Goal: Information Seeking & Learning: Find specific fact

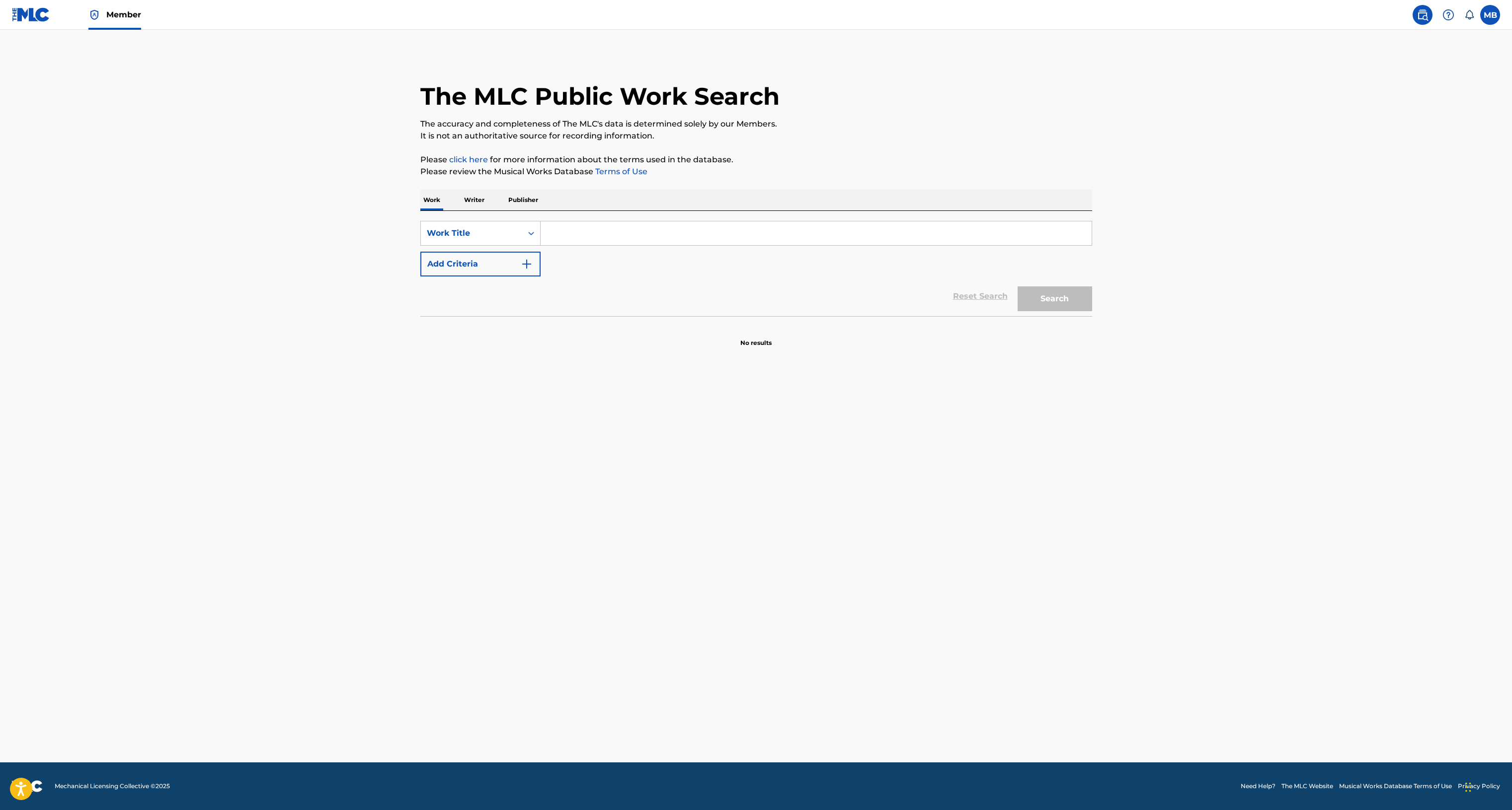
click at [120, 16] on span "Member" at bounding box center [124, 15] width 35 height 12
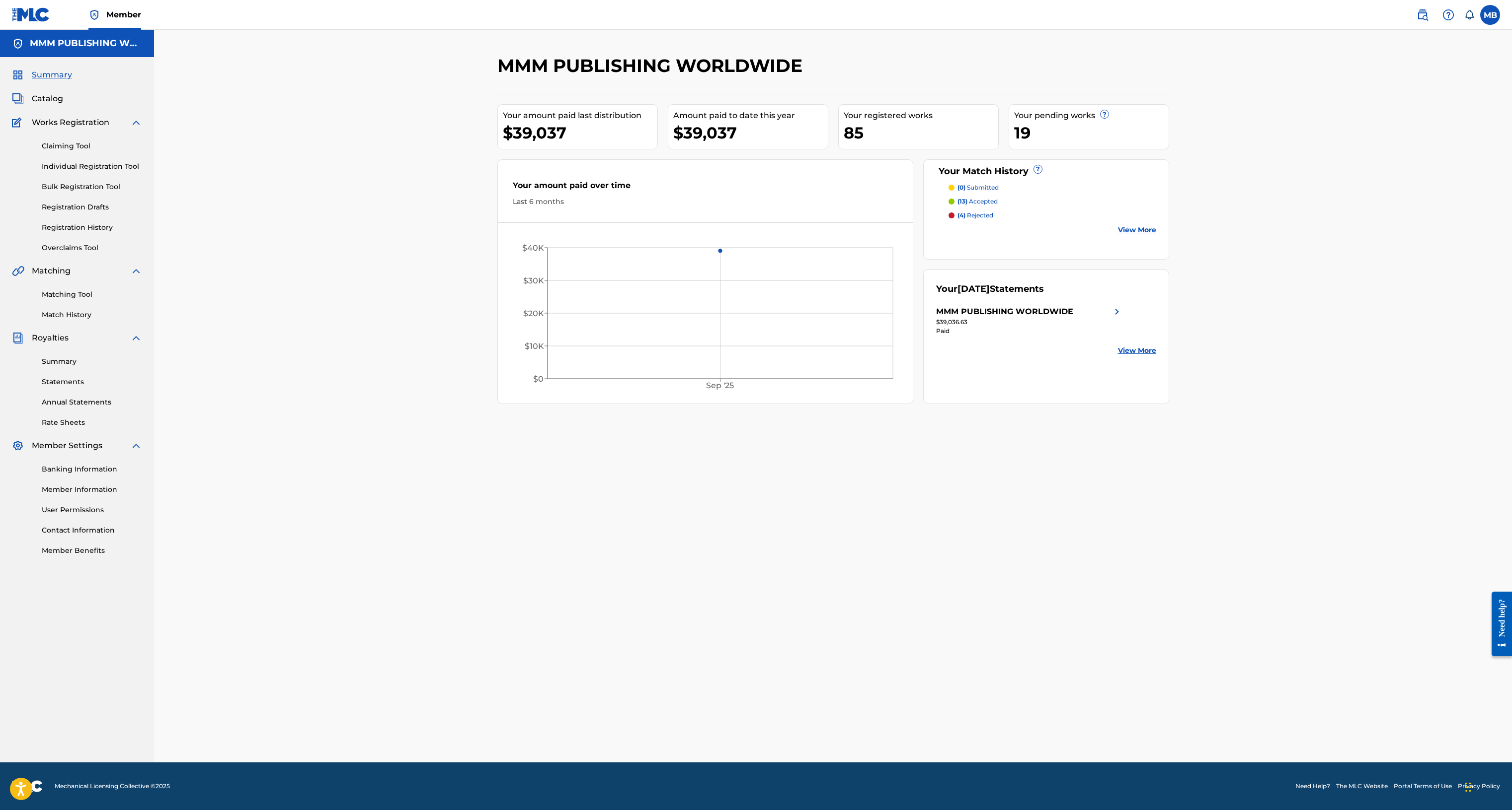
click at [60, 99] on span "Catalog" at bounding box center [48, 99] width 31 height 12
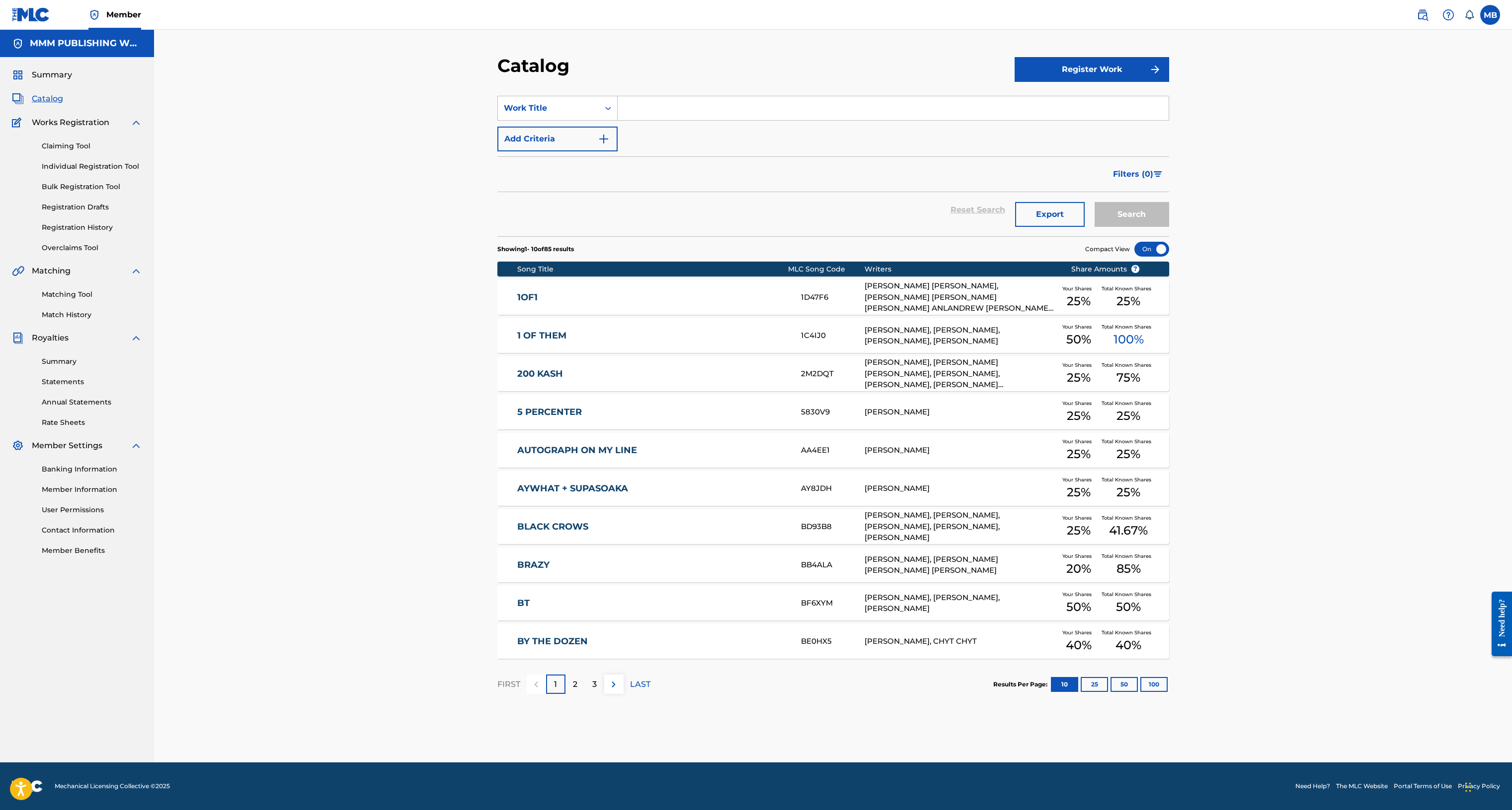
click at [77, 225] on link "Registration History" at bounding box center [92, 228] width 101 height 11
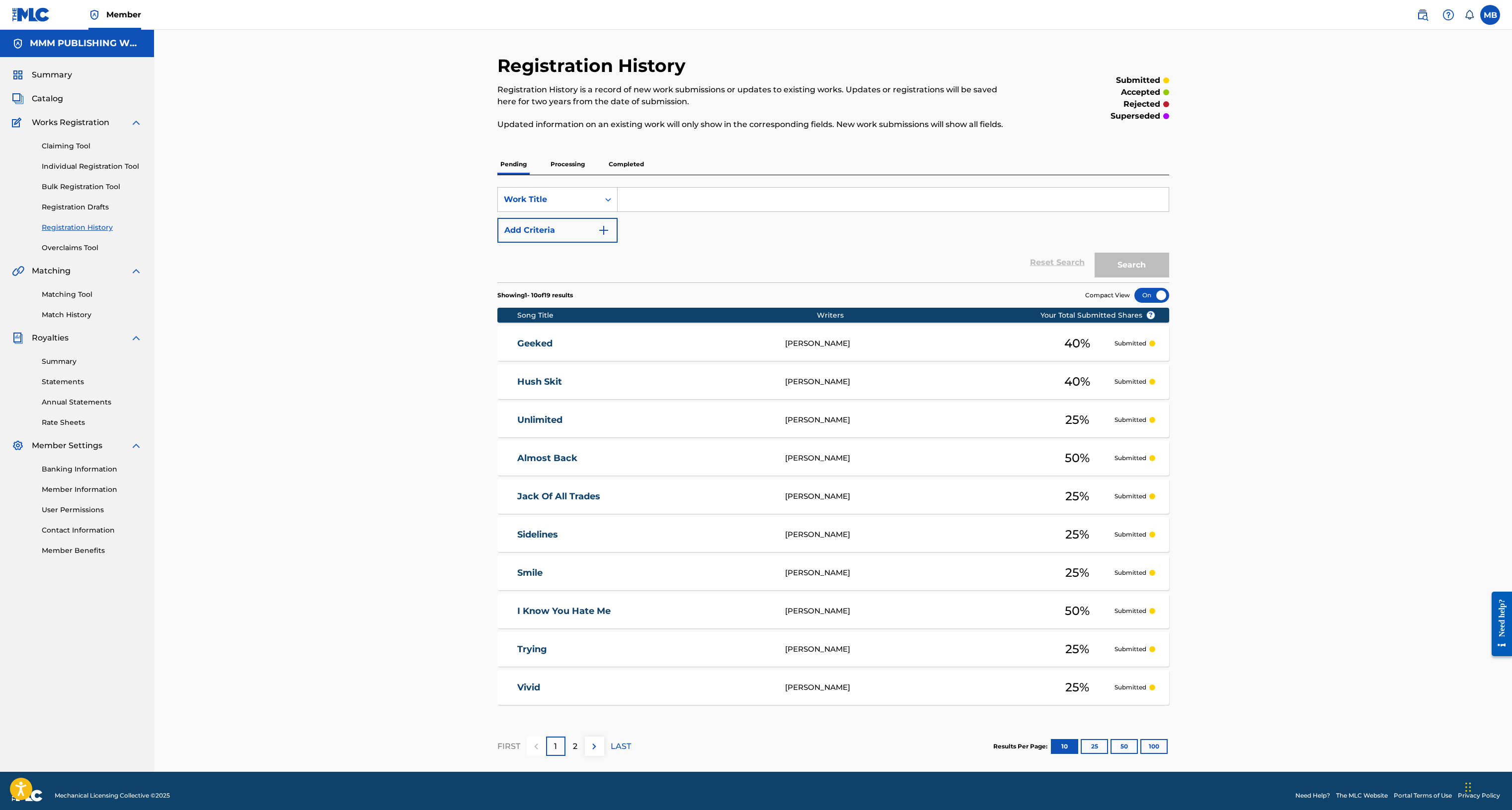
click at [579, 162] on p "Processing" at bounding box center [567, 164] width 40 height 21
click at [619, 161] on p "Completed" at bounding box center [626, 164] width 41 height 21
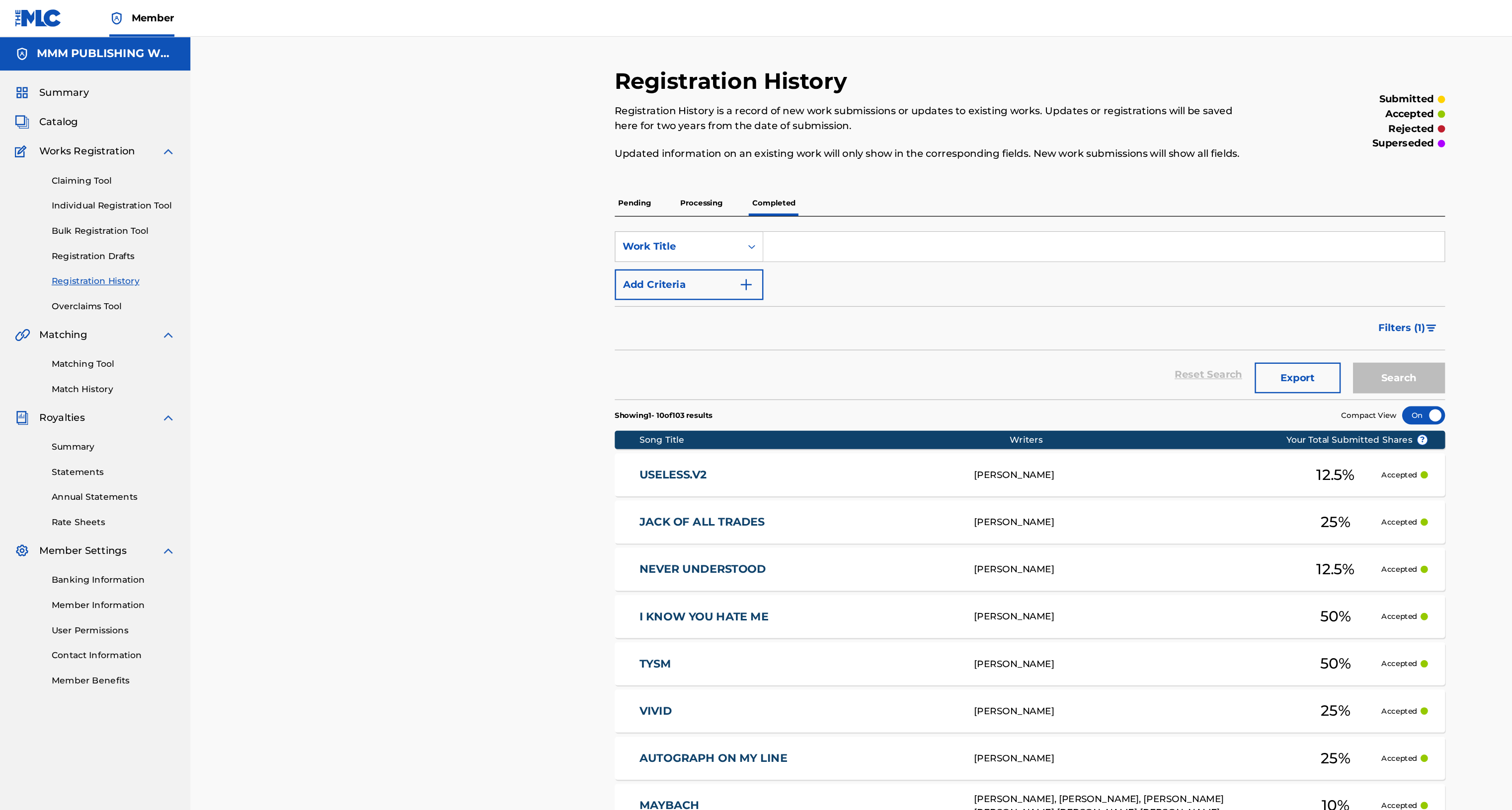
click at [80, 294] on link "Matching Tool" at bounding box center [92, 294] width 101 height 11
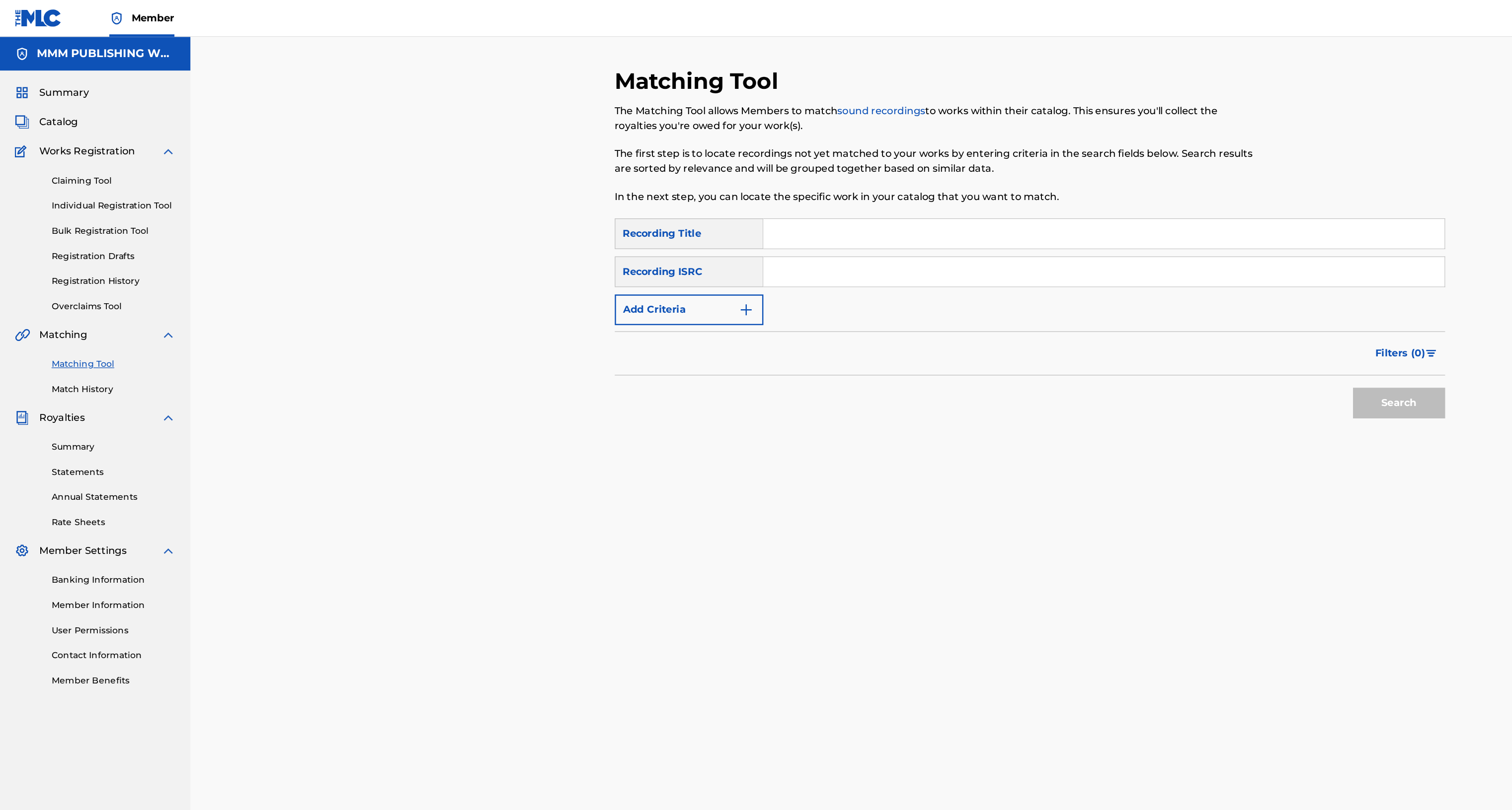
click at [683, 195] on input "Search Form" at bounding box center [892, 189] width 550 height 24
paste input "jack of all trades"
type input "jack of all trades"
click at [659, 221] on input "Search Form" at bounding box center [892, 219] width 550 height 24
paste input "QZDA62158905"
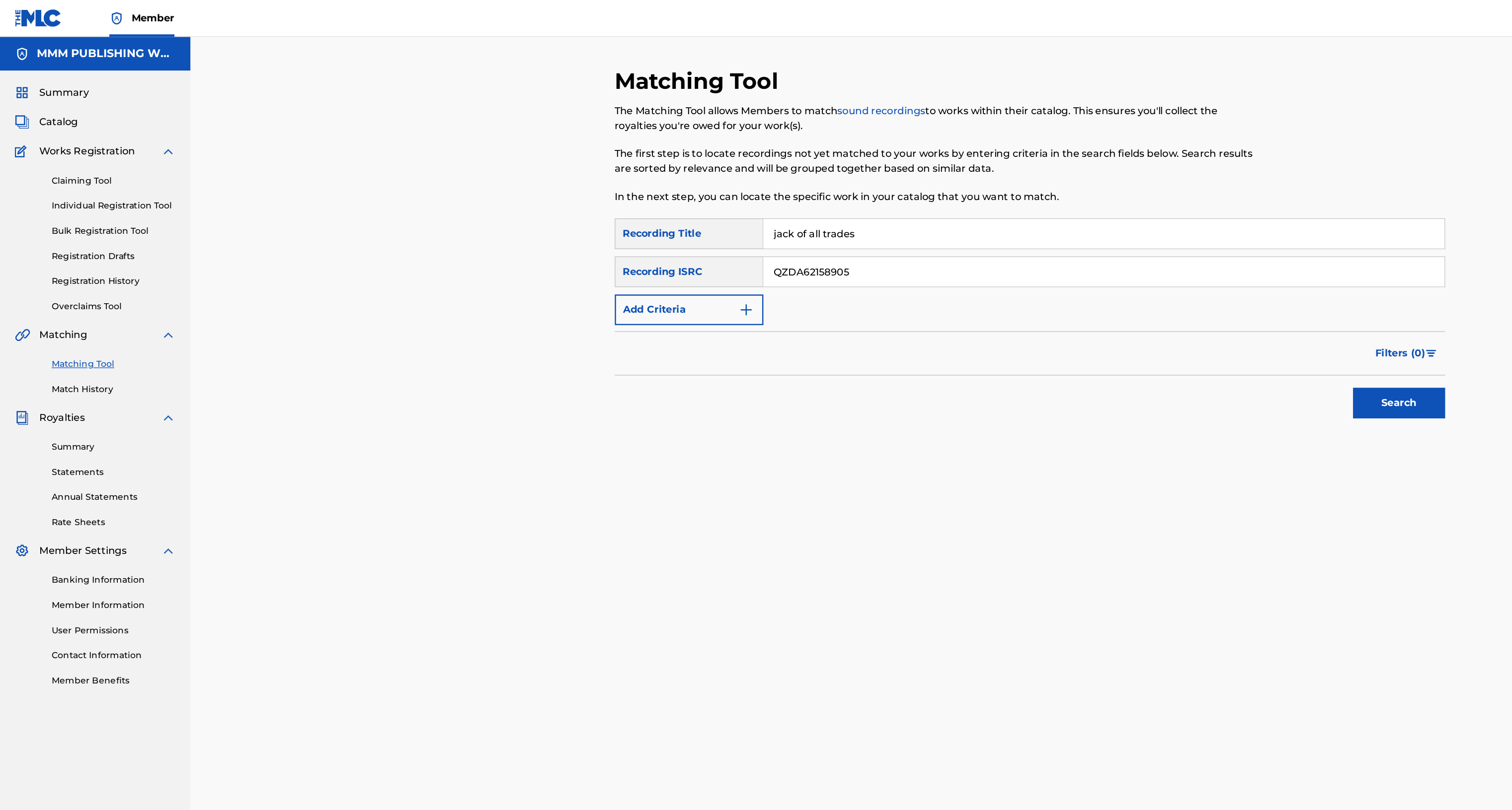
type input "QZDA62158905"
click at [1094, 313] on button "Search" at bounding box center [1132, 326] width 74 height 25
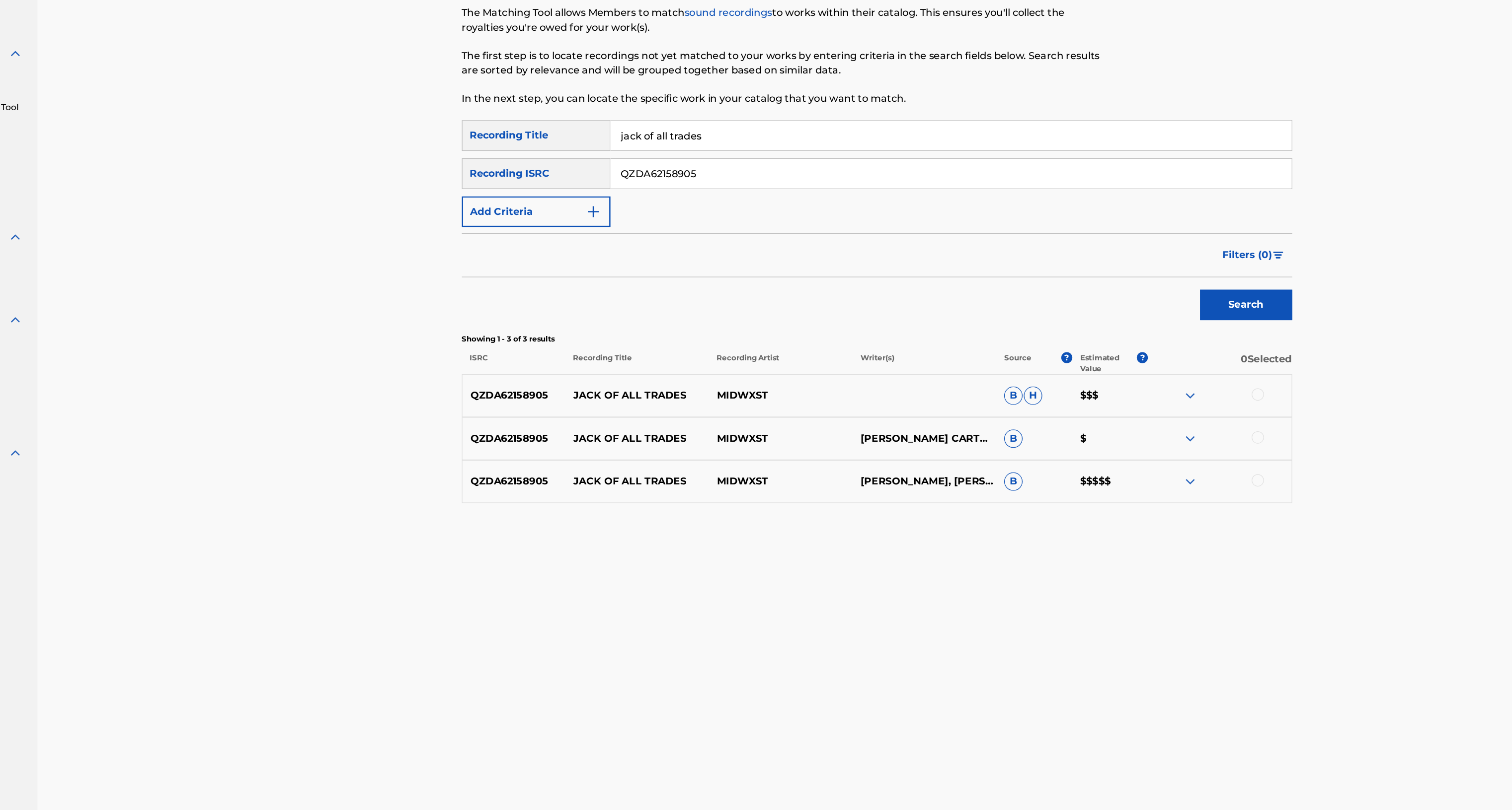
click at [1141, 397] on div at bounding box center [1141, 398] width 10 height 10
click at [1141, 431] on div at bounding box center [1141, 433] width 10 height 10
click at [1141, 463] on div "QZDA62158905 JACK OF ALL TRADES MIDWXST [PERSON_NAME], [PERSON_NAME], [PERSON_N…" at bounding box center [833, 469] width 672 height 35
click at [1150, 473] on div at bounding box center [1110, 469] width 116 height 12
click at [1145, 473] on div at bounding box center [1110, 469] width 116 height 12
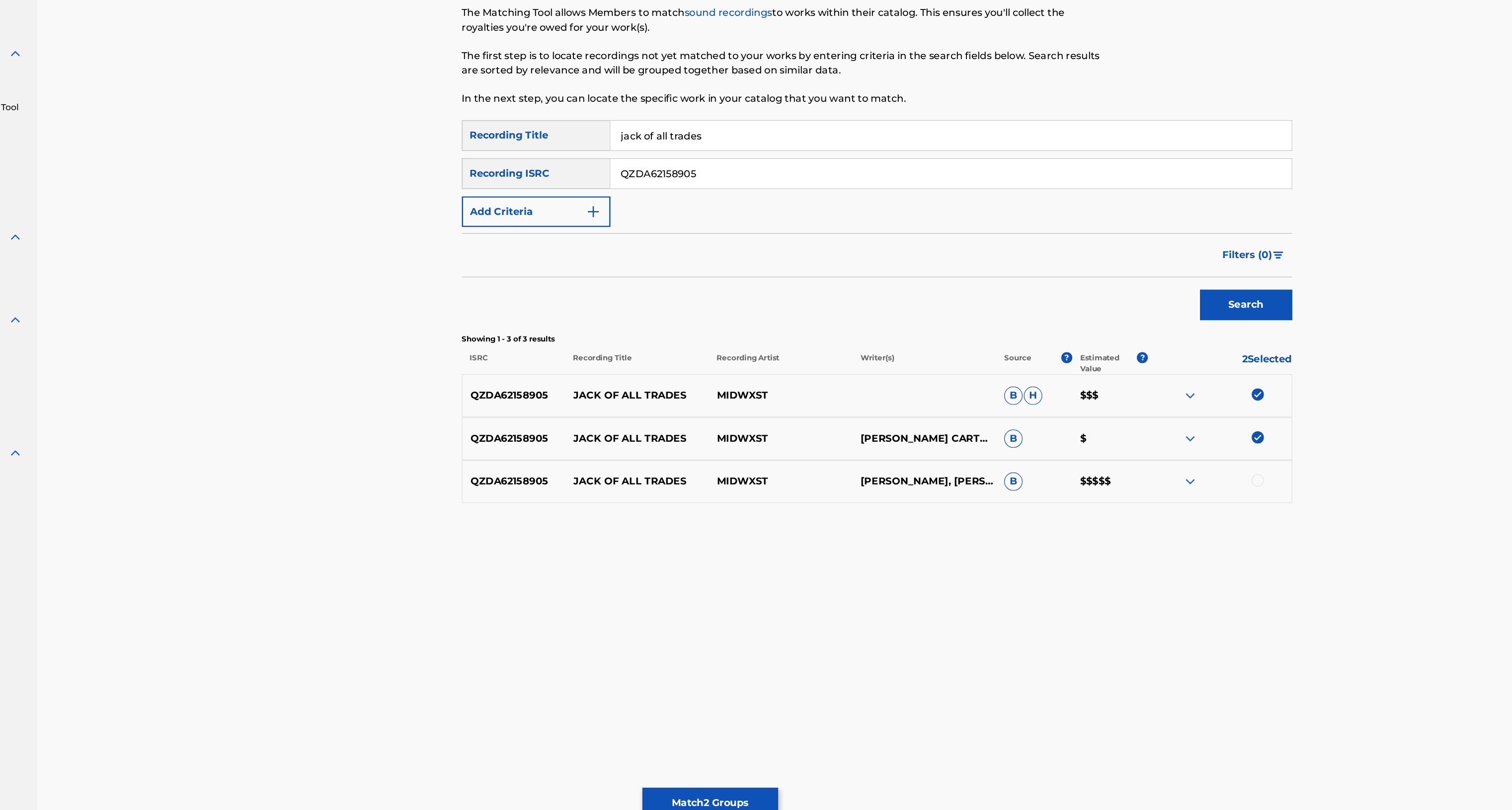
click at [1145, 469] on div at bounding box center [1141, 469] width 10 height 10
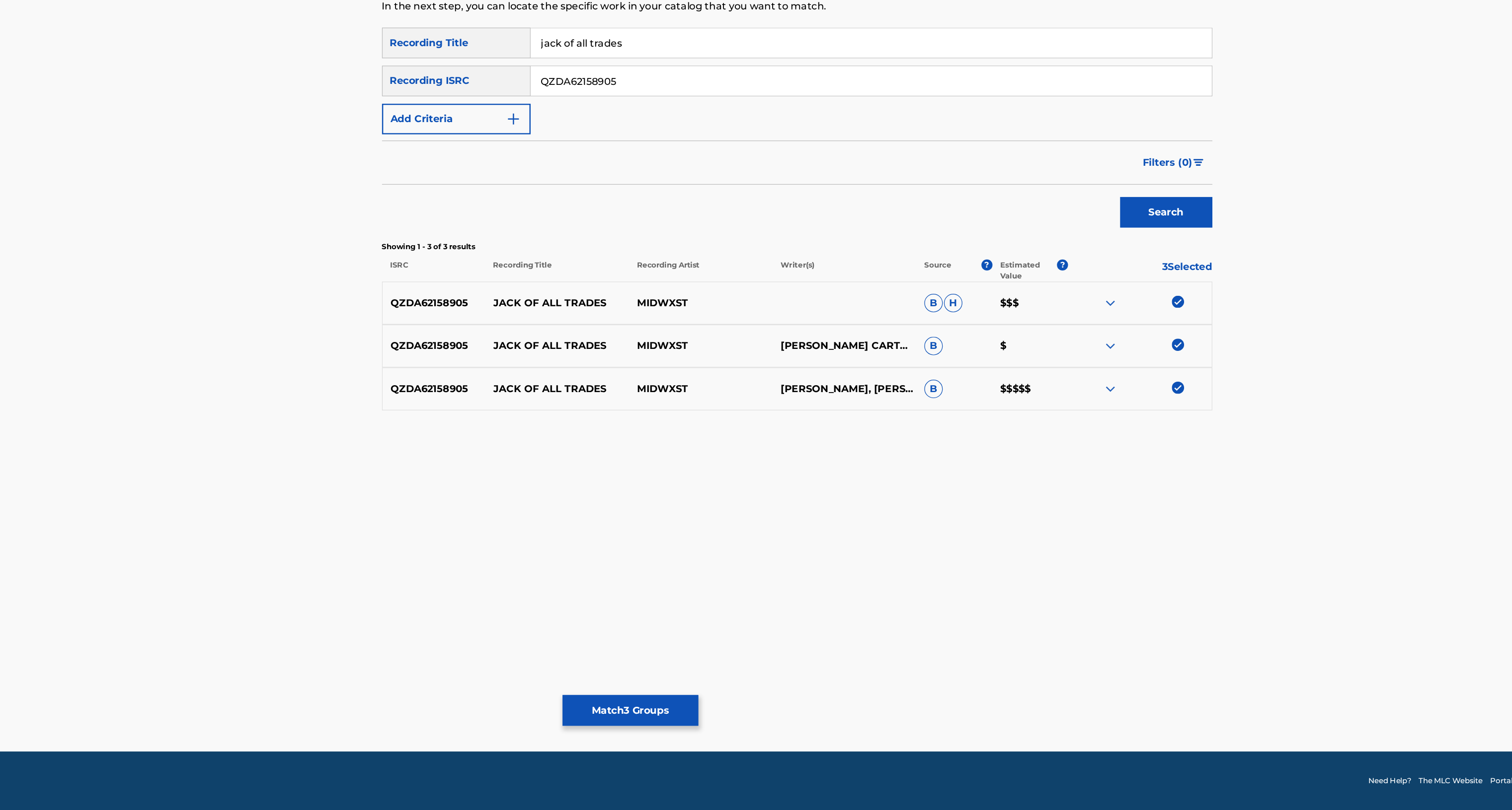
click at [731, 731] on button "Match 3 Groups" at bounding box center [697, 729] width 110 height 25
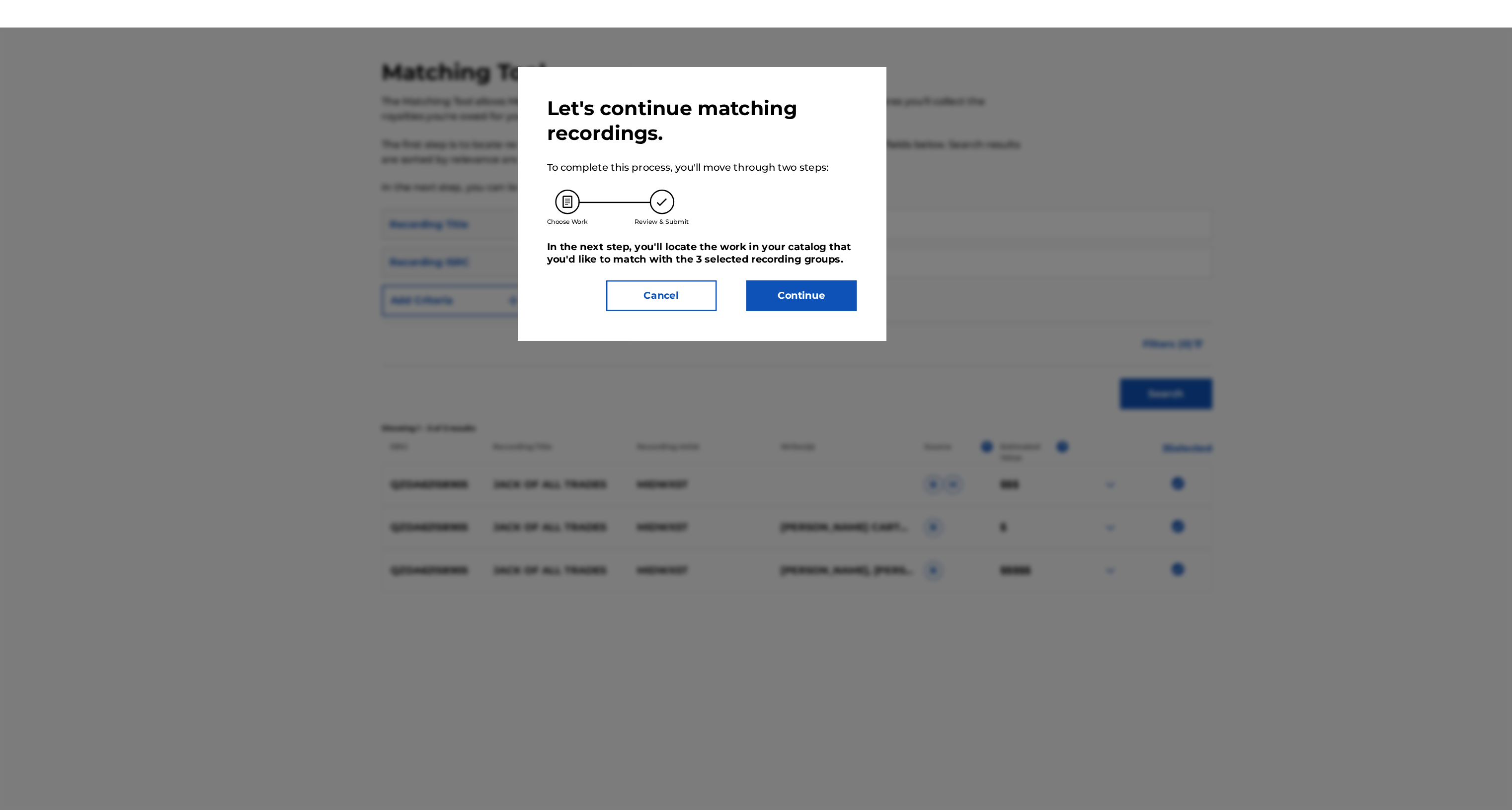
click at [842, 250] on button "Continue" at bounding box center [836, 247] width 89 height 25
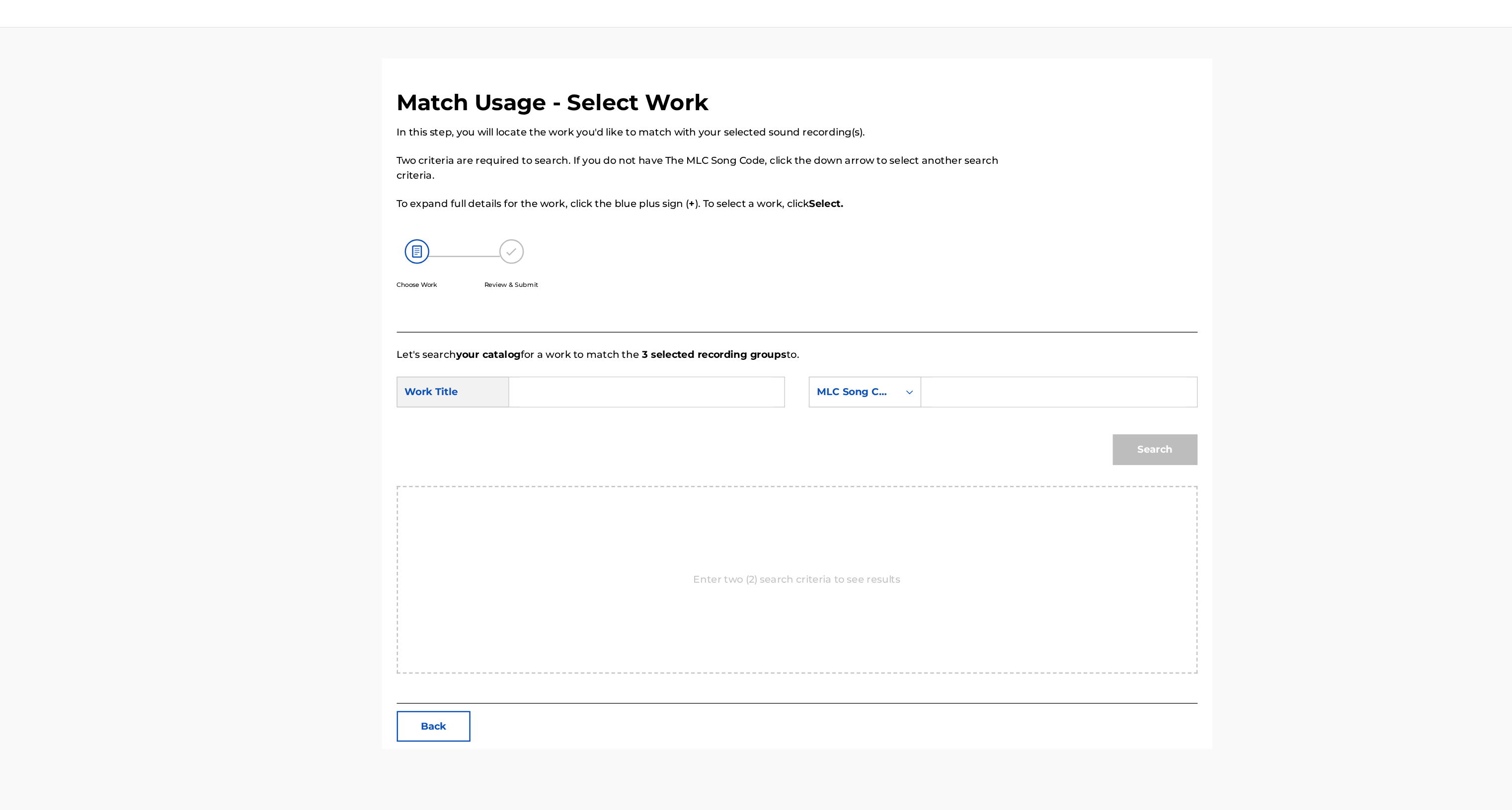
click at [744, 332] on input "Search Form" at bounding box center [711, 324] width 206 height 24
type input "Jack Of All Trades"
click at [877, 327] on div "MLC Song Code" at bounding box center [879, 324] width 60 height 12
click at [884, 345] on div "Writer Name" at bounding box center [887, 350] width 90 height 25
click at [965, 329] on input "Search Form" at bounding box center [1044, 324] width 206 height 24
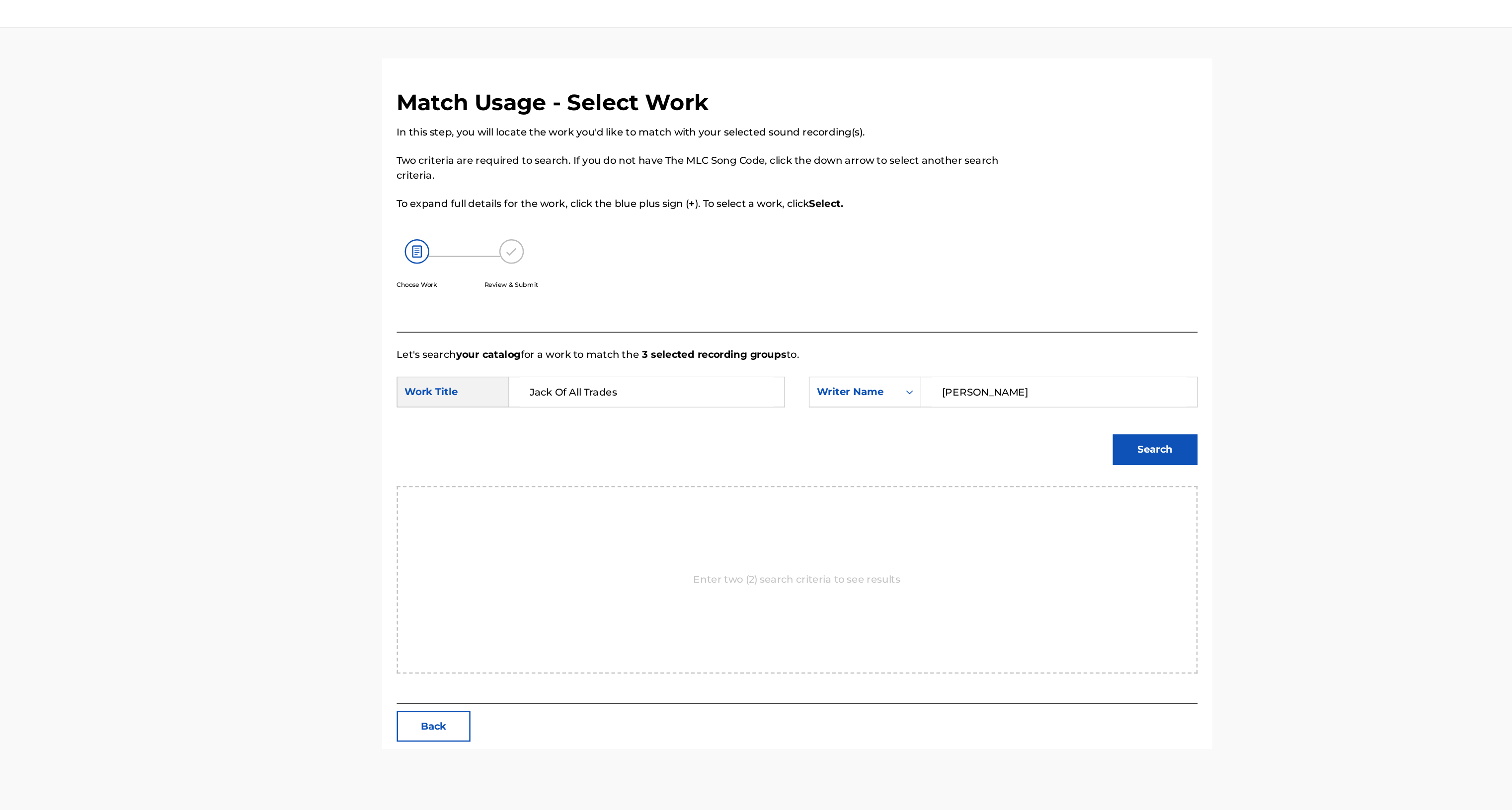
click at [1089, 359] on button "Search" at bounding box center [1122, 371] width 69 height 25
type input "[PERSON_NAME]"
click at [1089, 359] on button "Search" at bounding box center [1122, 371] width 69 height 25
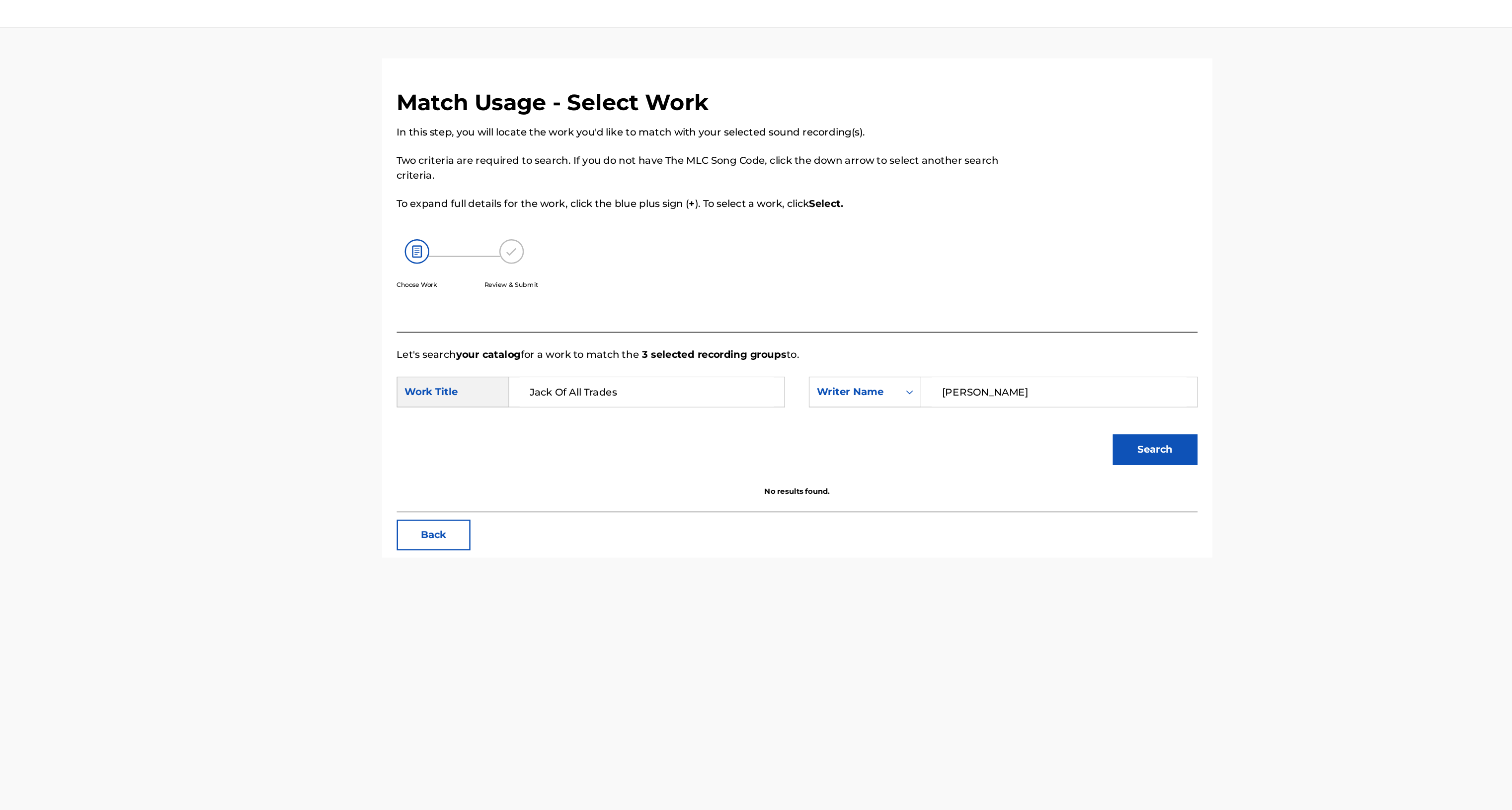
click at [1089, 359] on button "Search" at bounding box center [1122, 371] width 69 height 25
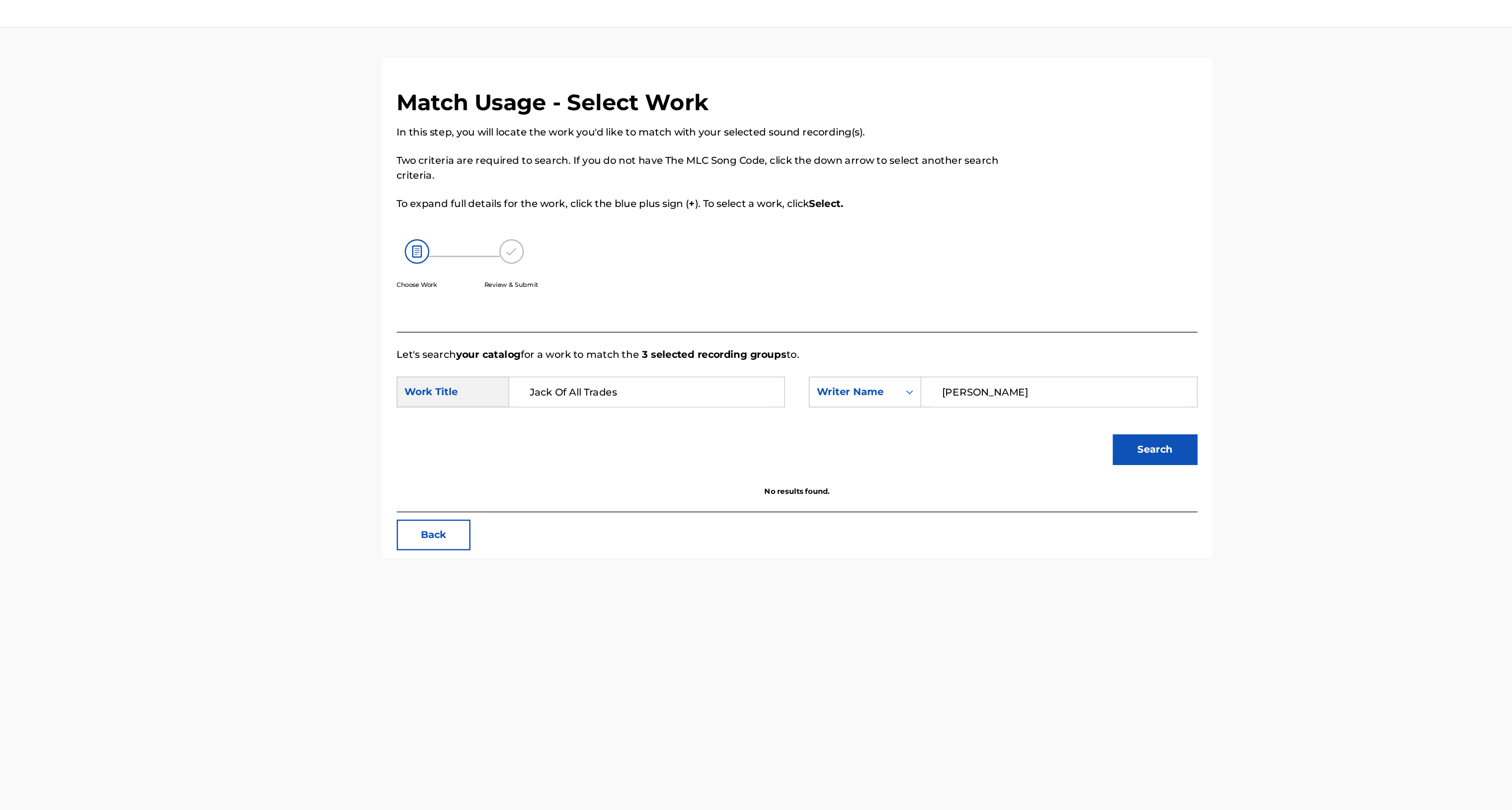
click at [616, 322] on input "Jack Of All Trades" at bounding box center [711, 324] width 206 height 24
click at [887, 326] on div "Writer Name" at bounding box center [879, 324] width 60 height 12
click at [980, 355] on div "Search" at bounding box center [833, 374] width 648 height 52
click at [983, 327] on input "[PERSON_NAME]" at bounding box center [1044, 324] width 206 height 24
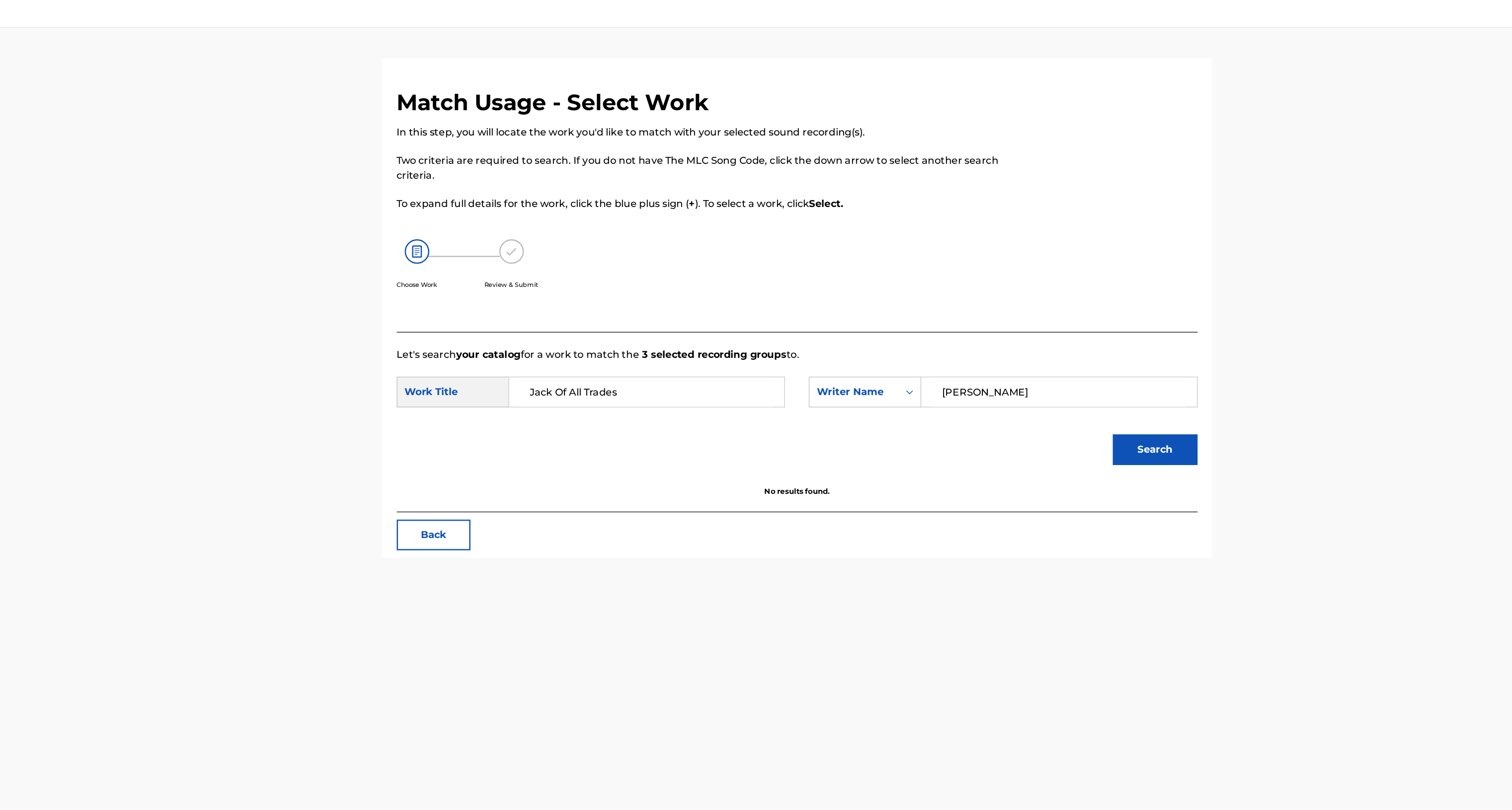
click at [983, 327] on input "[PERSON_NAME]" at bounding box center [1044, 324] width 206 height 24
click at [1089, 359] on button "Search" at bounding box center [1122, 371] width 69 height 25
click at [989, 320] on input "[PERSON_NAME]" at bounding box center [1044, 324] width 206 height 24
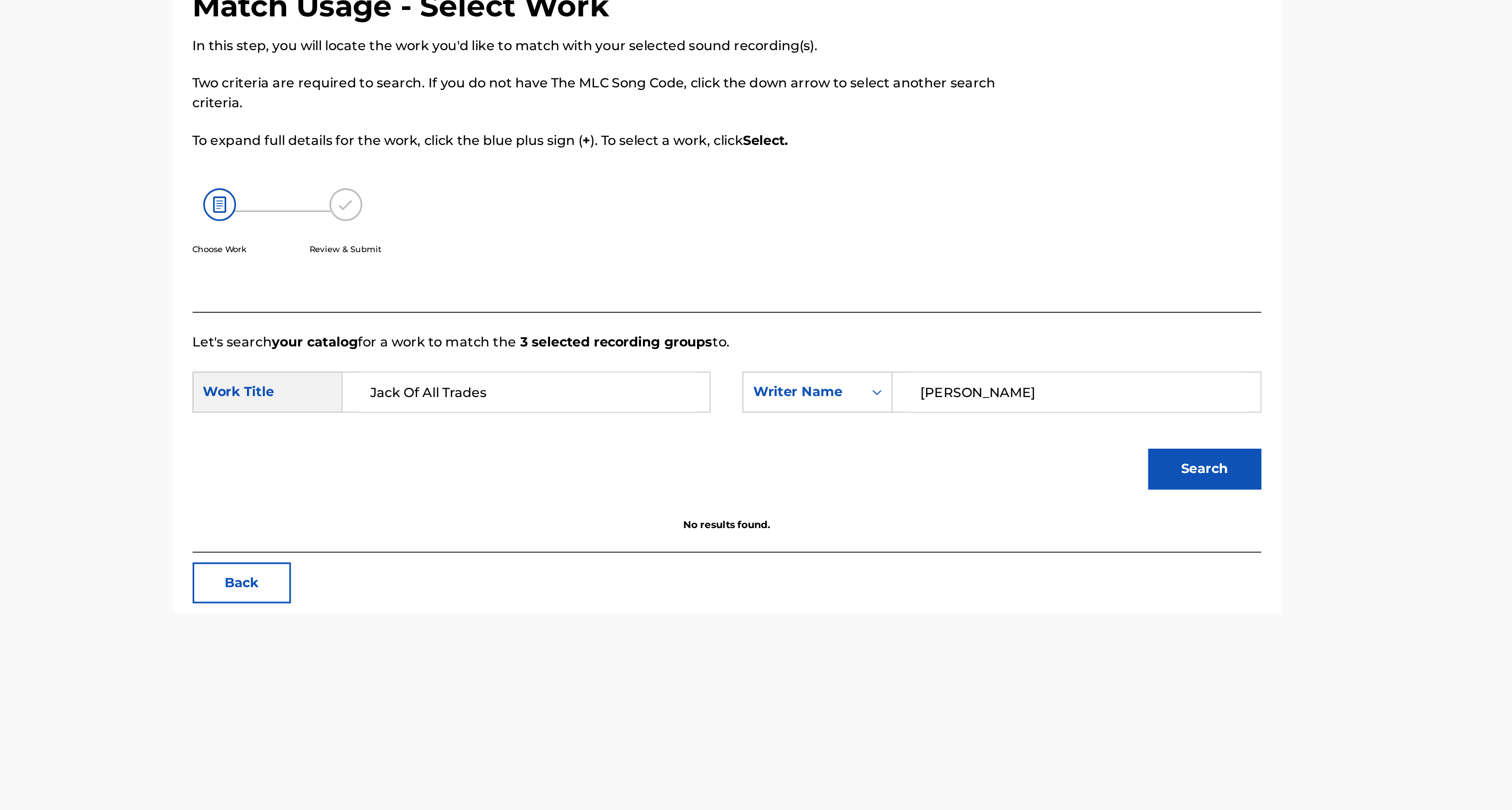
click at [1108, 364] on button "Search" at bounding box center [1122, 371] width 69 height 25
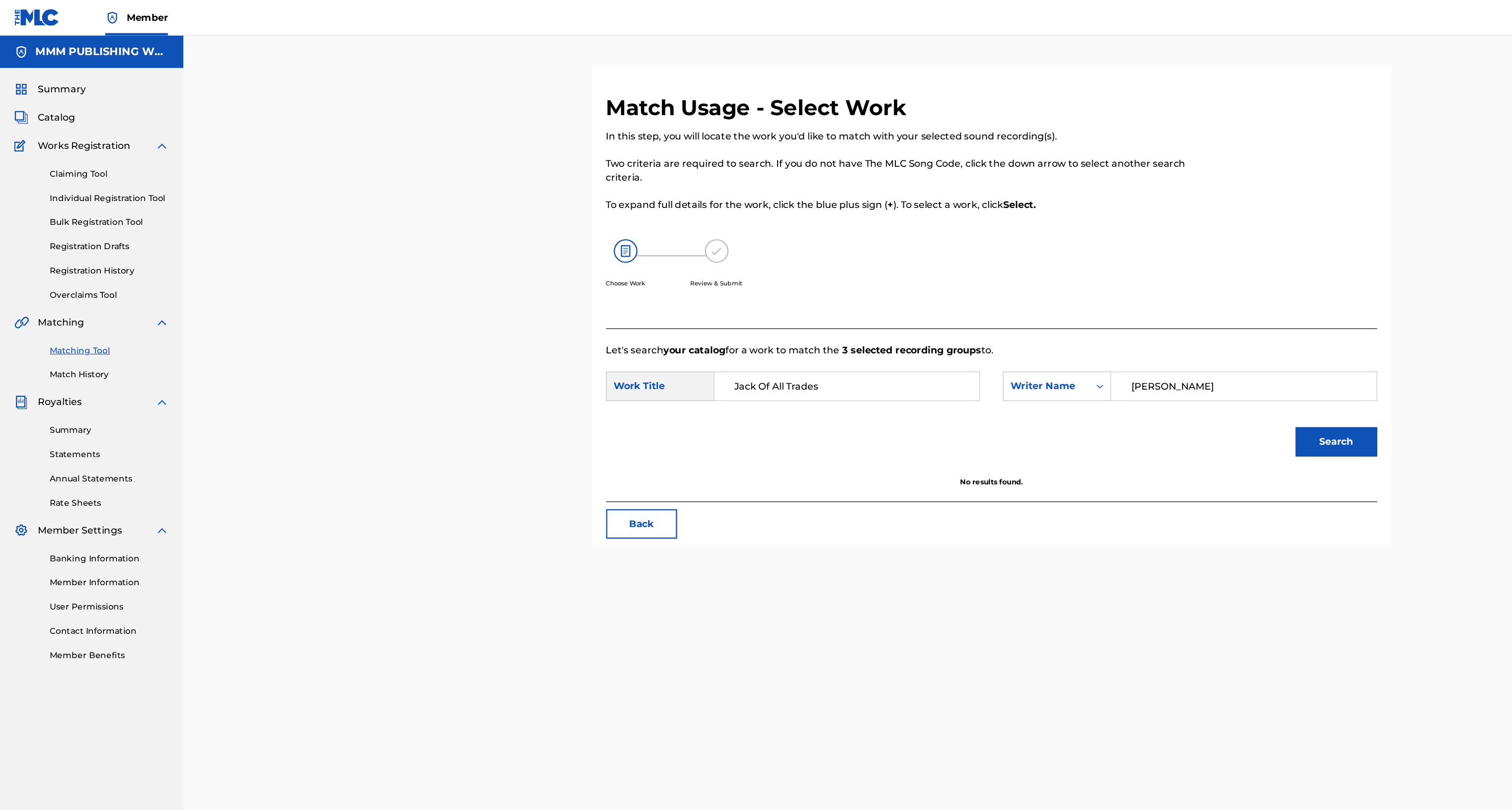
click at [47, 98] on span "Catalog" at bounding box center [48, 99] width 31 height 12
click at [986, 326] on input "[PERSON_NAME]" at bounding box center [1044, 324] width 206 height 24
click at [1089, 359] on button "Search" at bounding box center [1122, 371] width 69 height 25
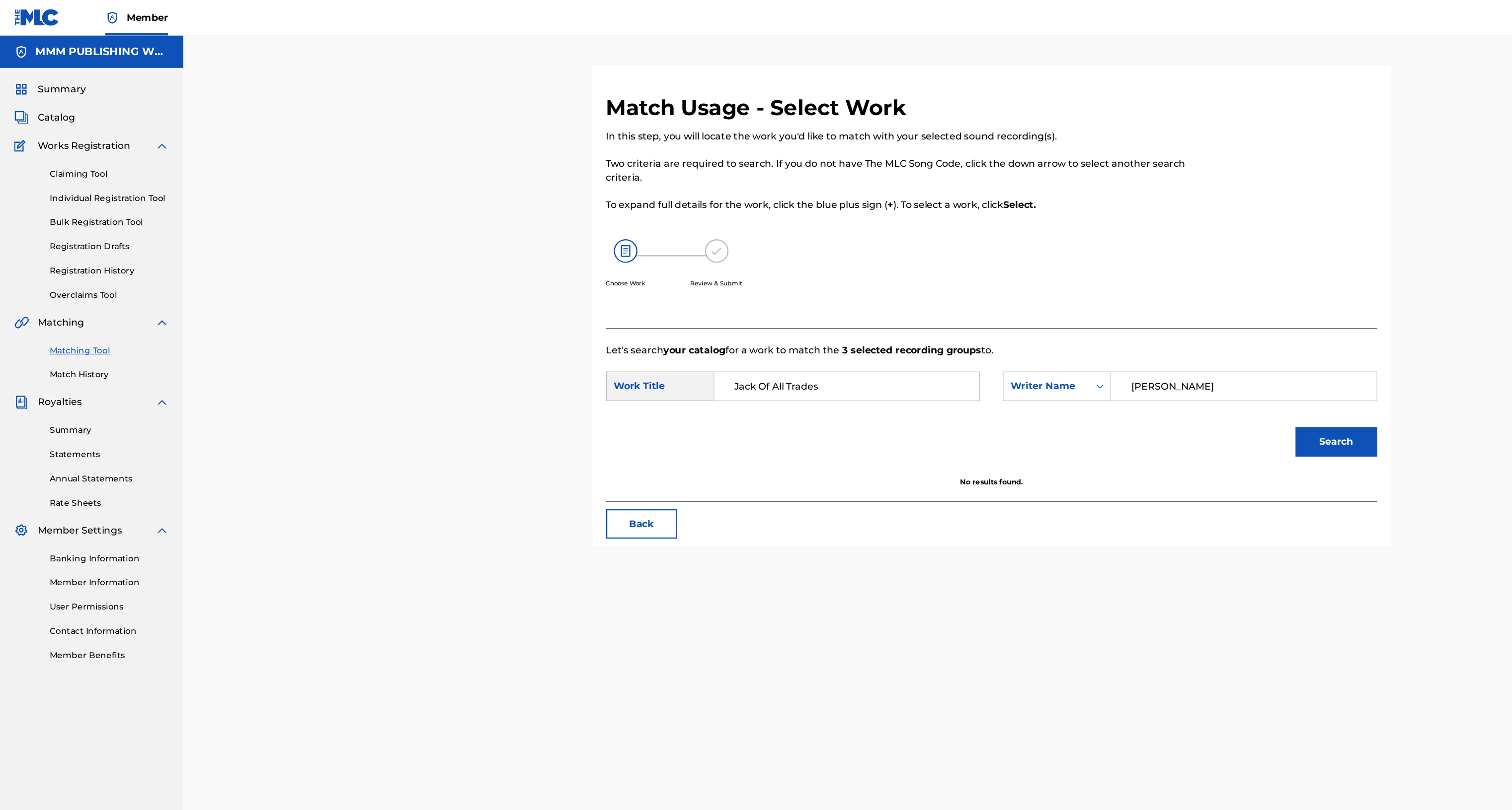
click at [1089, 359] on button "Search" at bounding box center [1122, 371] width 69 height 25
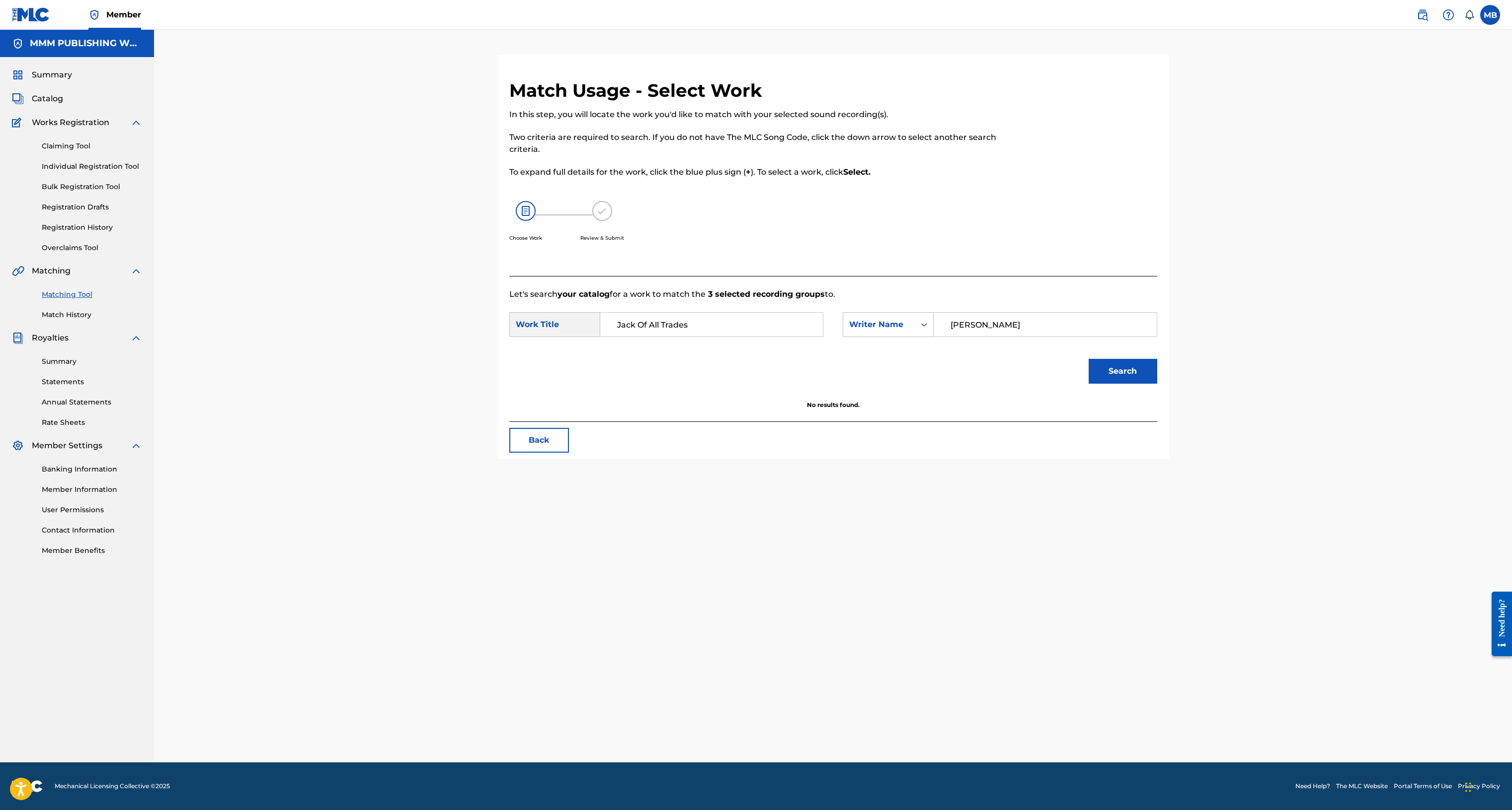
click at [546, 445] on button "Back" at bounding box center [539, 440] width 59 height 25
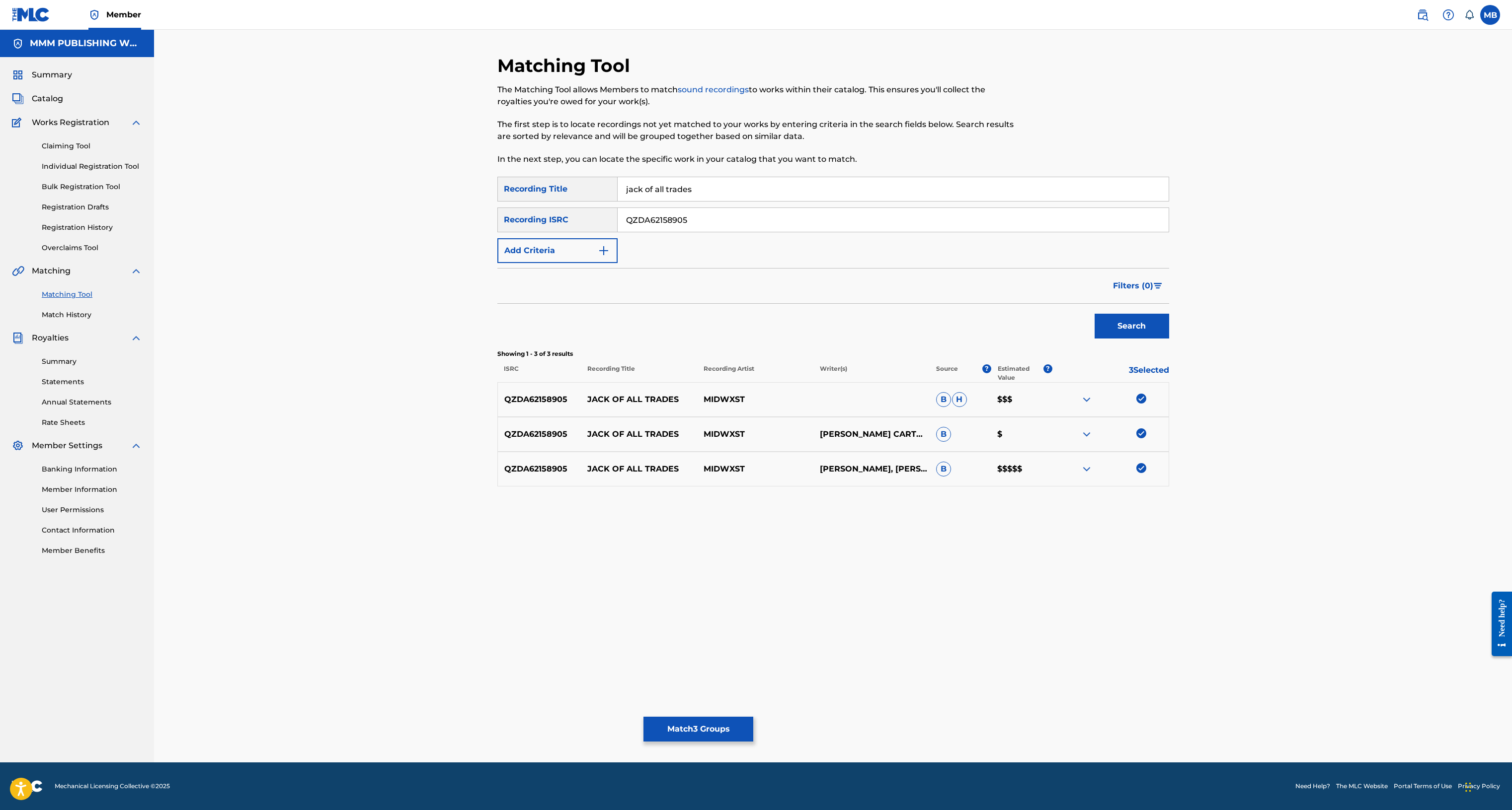
click at [692, 713] on div "Matching Tool The Matching Tool allows Members to match sound recordings to wor…" at bounding box center [833, 408] width 672 height 708
click at [692, 729] on button "Match 3 Groups" at bounding box center [697, 729] width 110 height 25
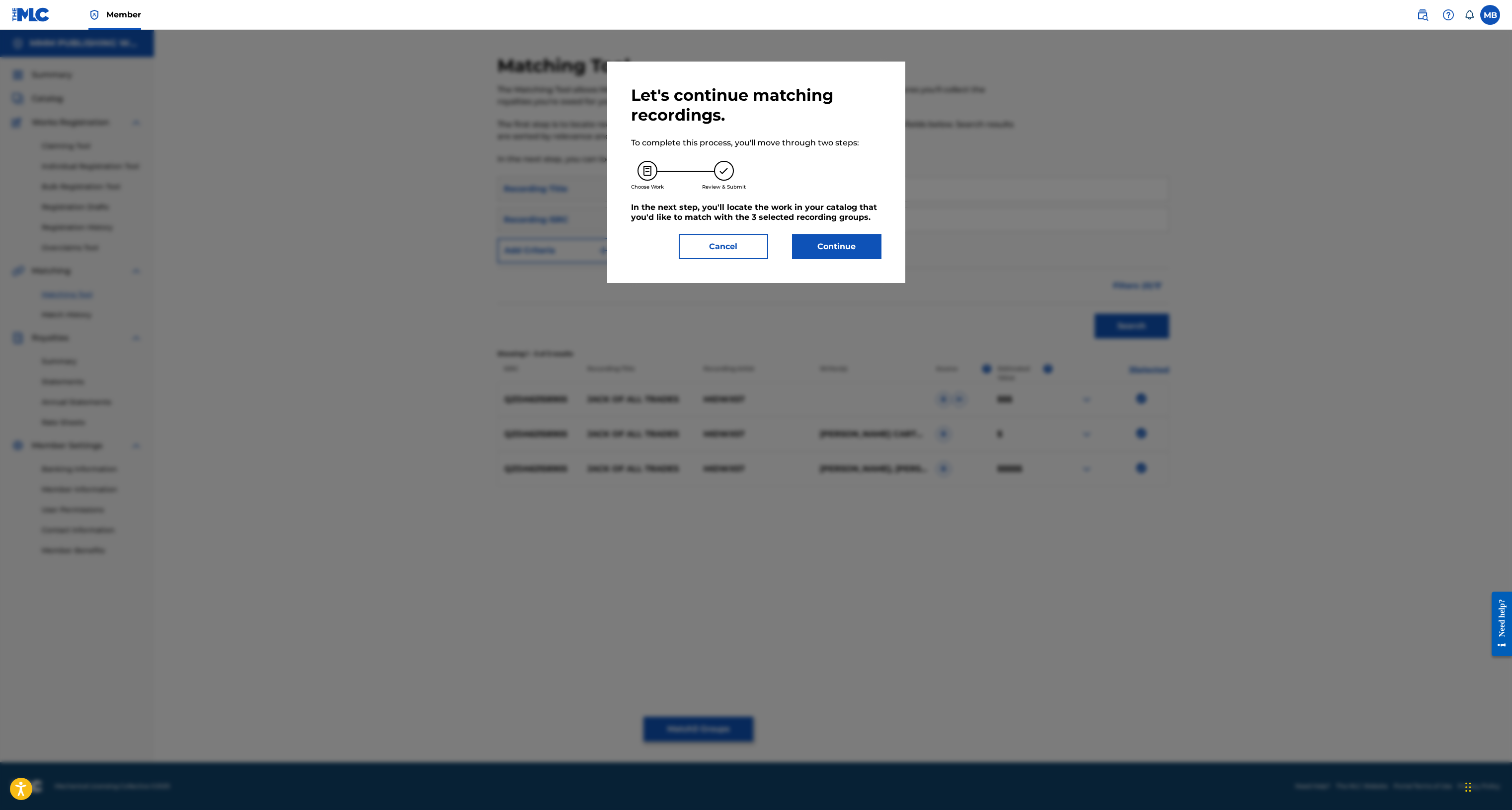
click at [834, 244] on button "Continue" at bounding box center [836, 247] width 89 height 25
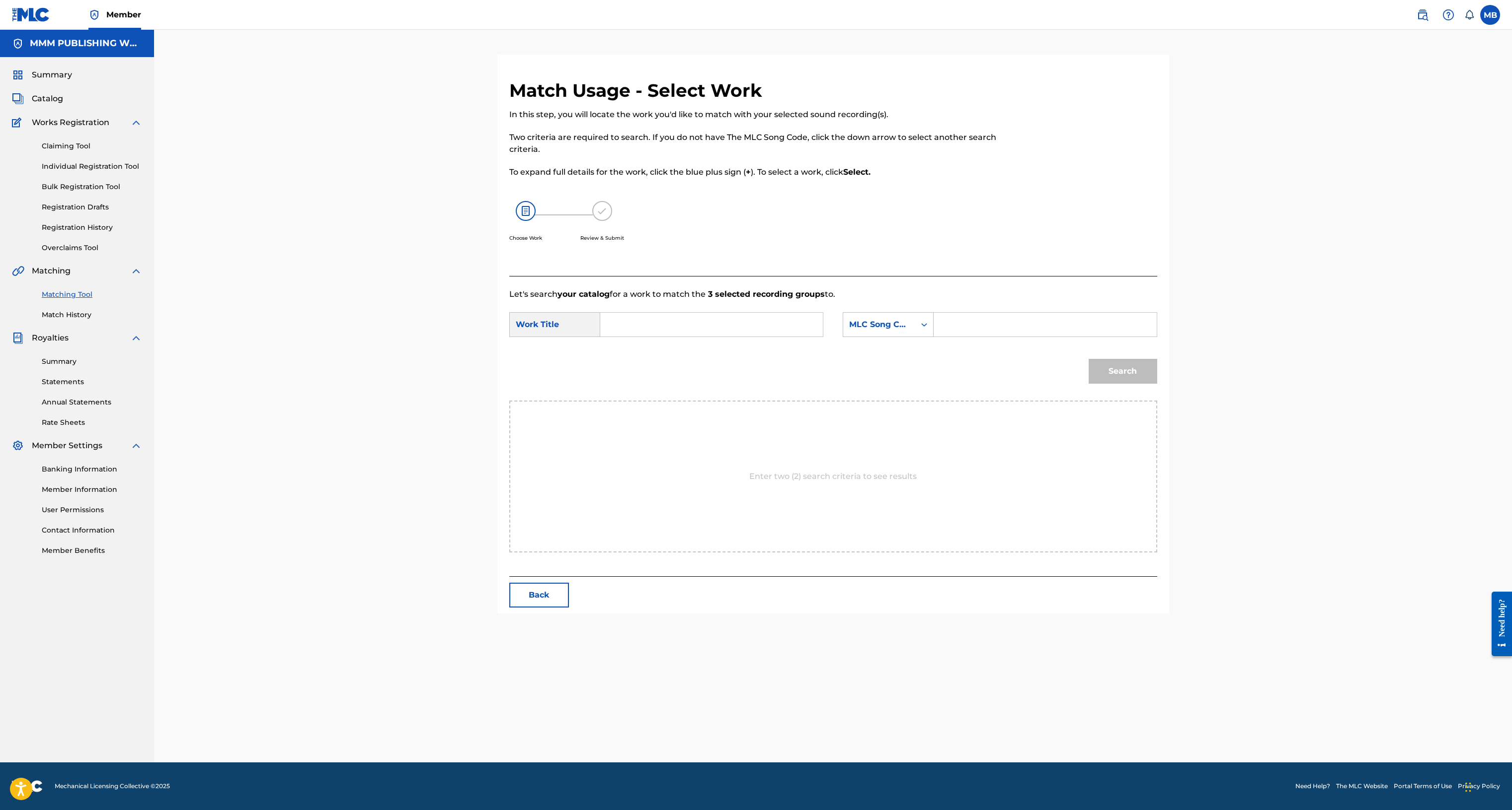
click at [776, 325] on input "Search Form" at bounding box center [711, 324] width 206 height 24
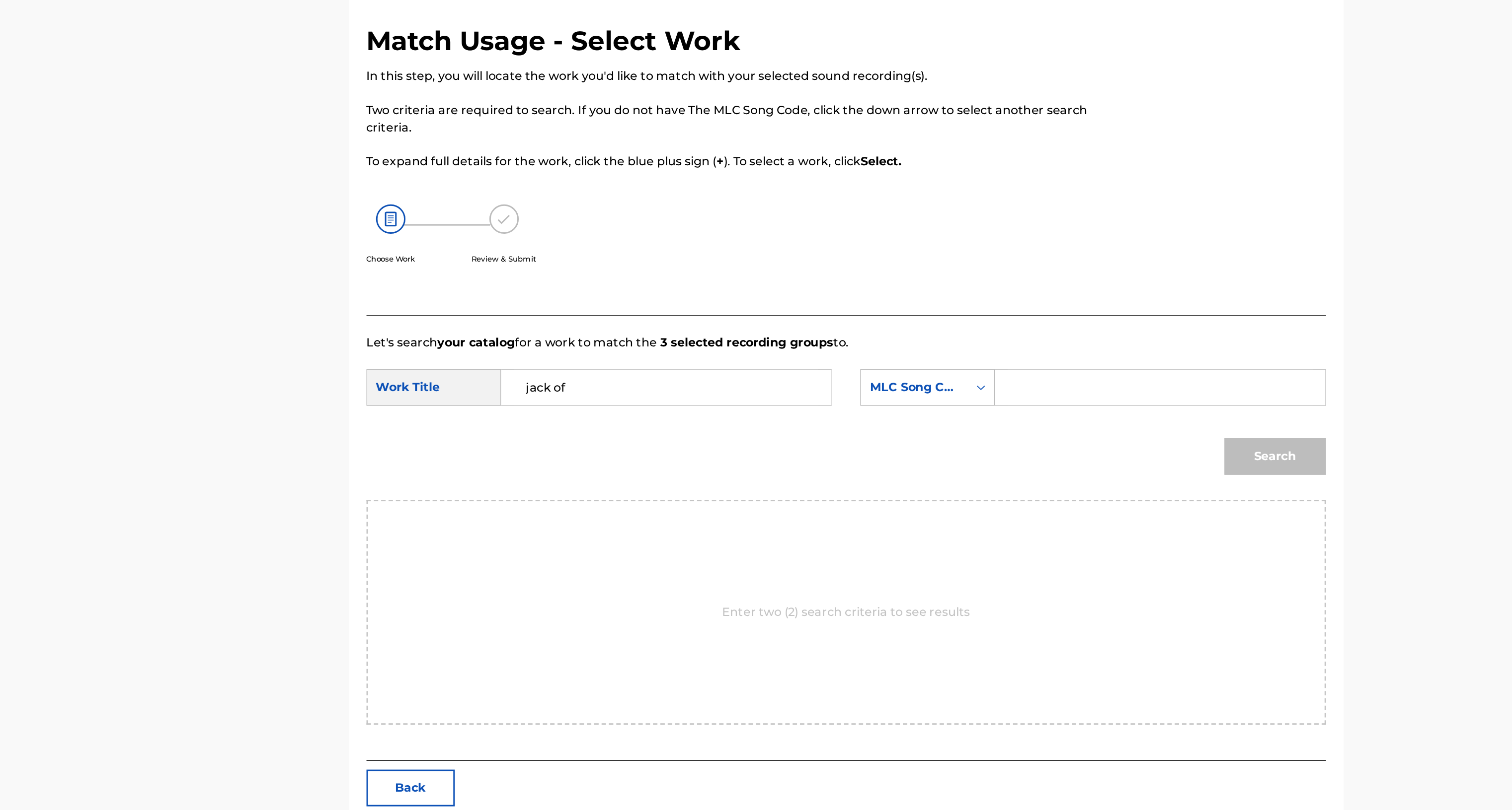
type input "jack of"
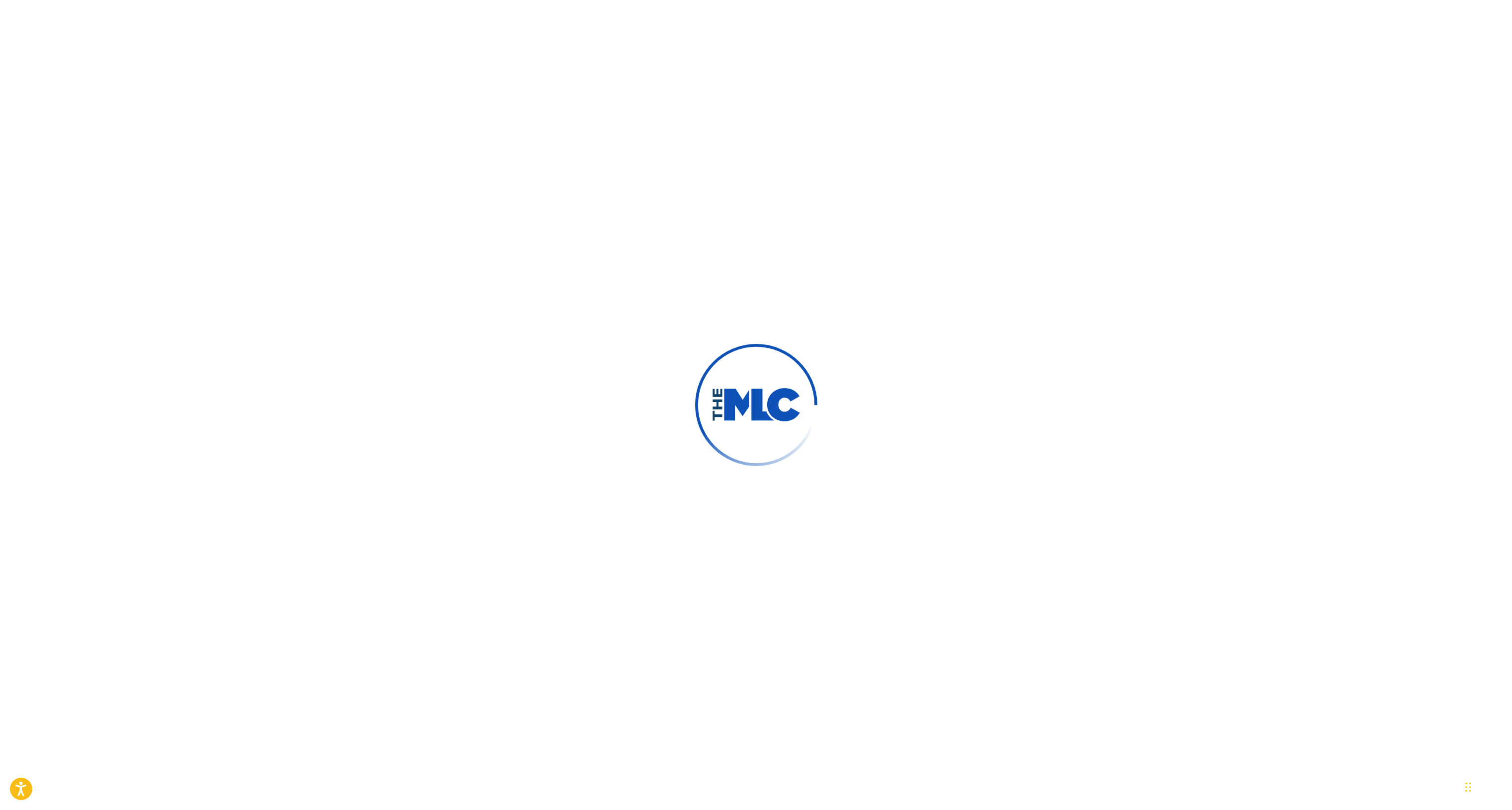
click at [241, 21] on div at bounding box center [756, 405] width 1512 height 810
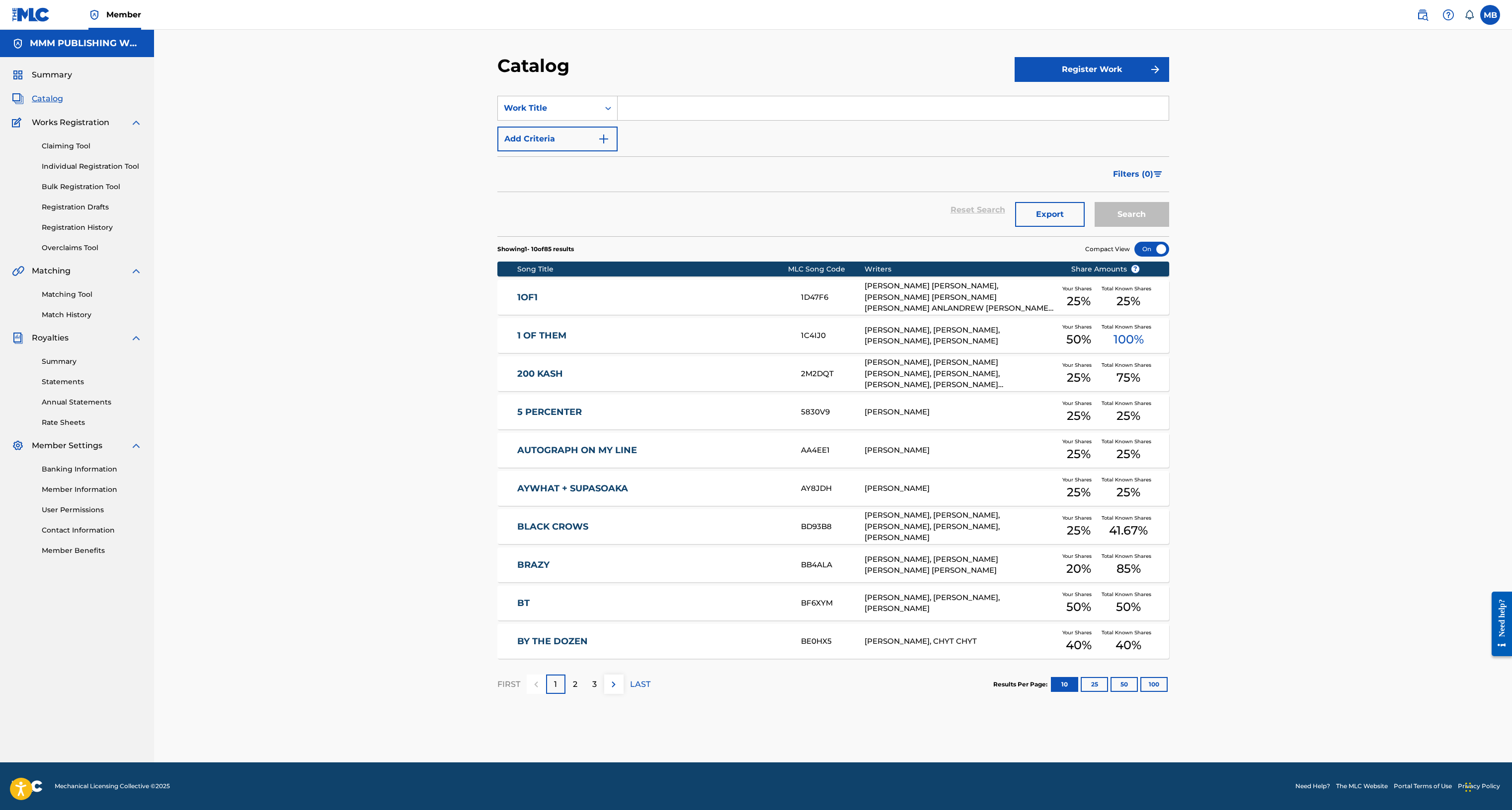
click at [661, 102] on input "Search Form" at bounding box center [892, 108] width 550 height 24
click at [1094, 202] on button "Search" at bounding box center [1132, 214] width 74 height 25
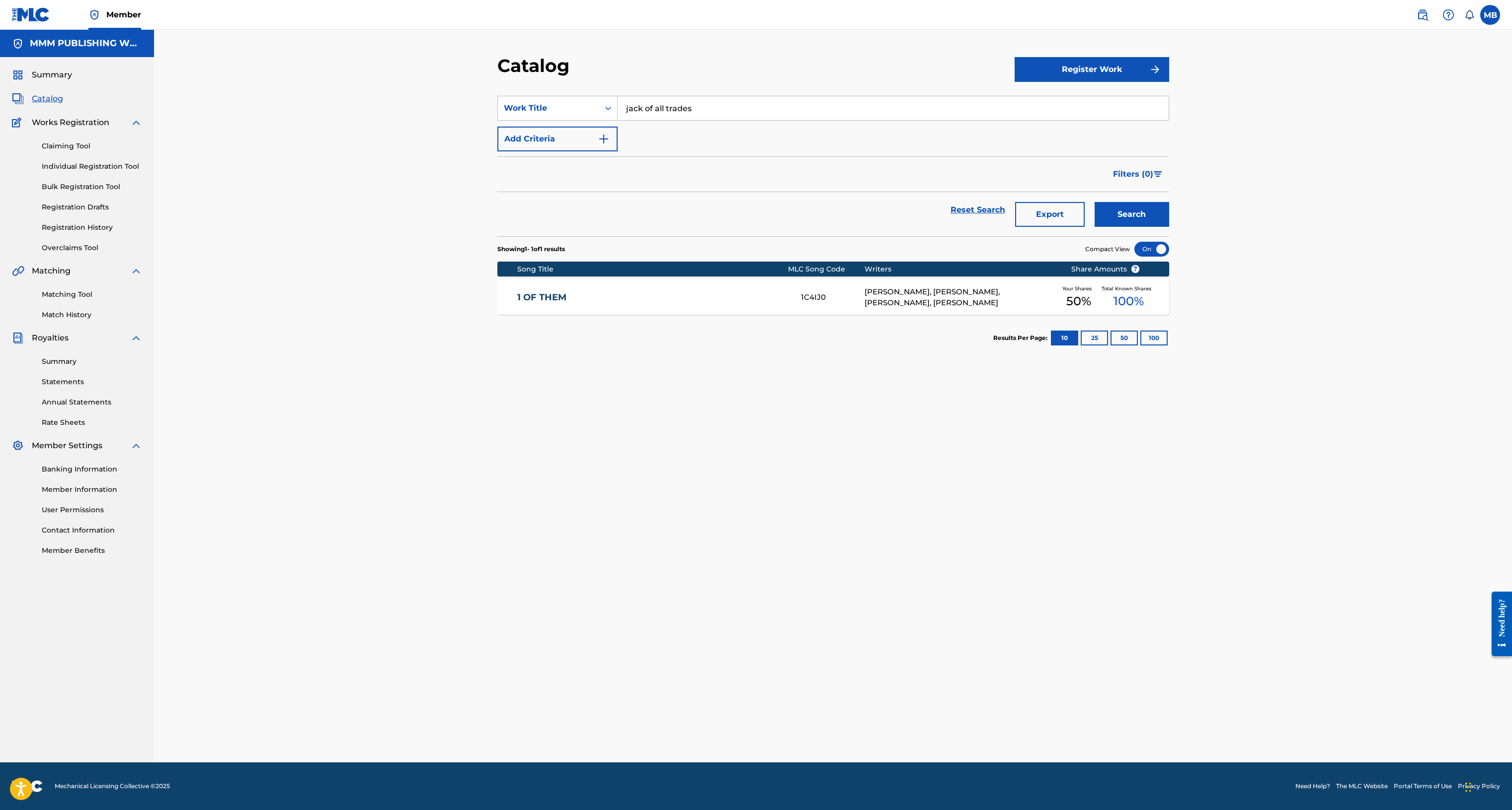
click at [732, 103] on input "jack of all trades" at bounding box center [892, 108] width 550 height 24
click at [732, 105] on input "jack of all trades" at bounding box center [892, 108] width 550 height 24
type input "jack"
click at [1094, 202] on button "Search" at bounding box center [1132, 214] width 74 height 25
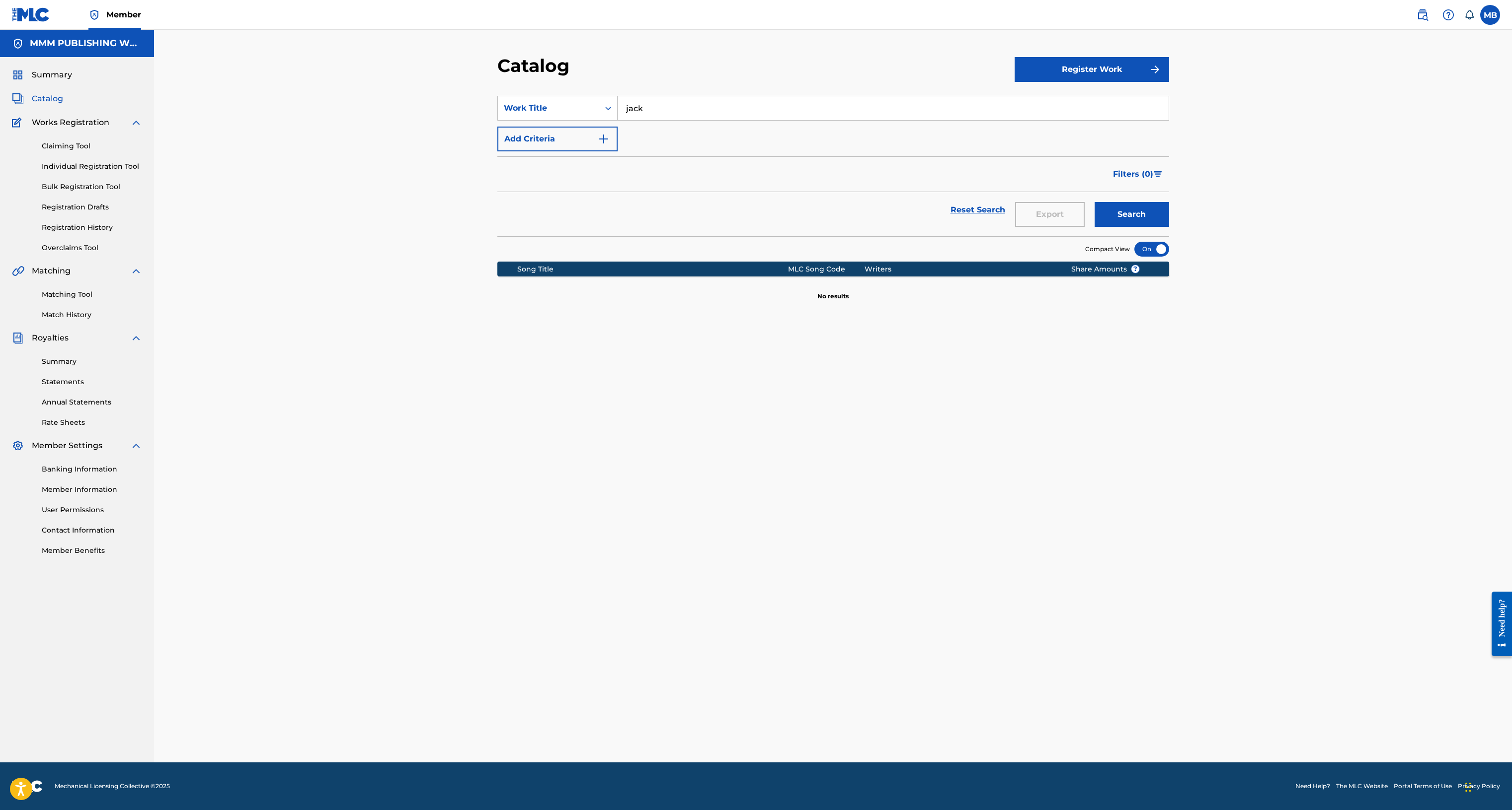
click at [77, 228] on link "Registration History" at bounding box center [92, 228] width 101 height 11
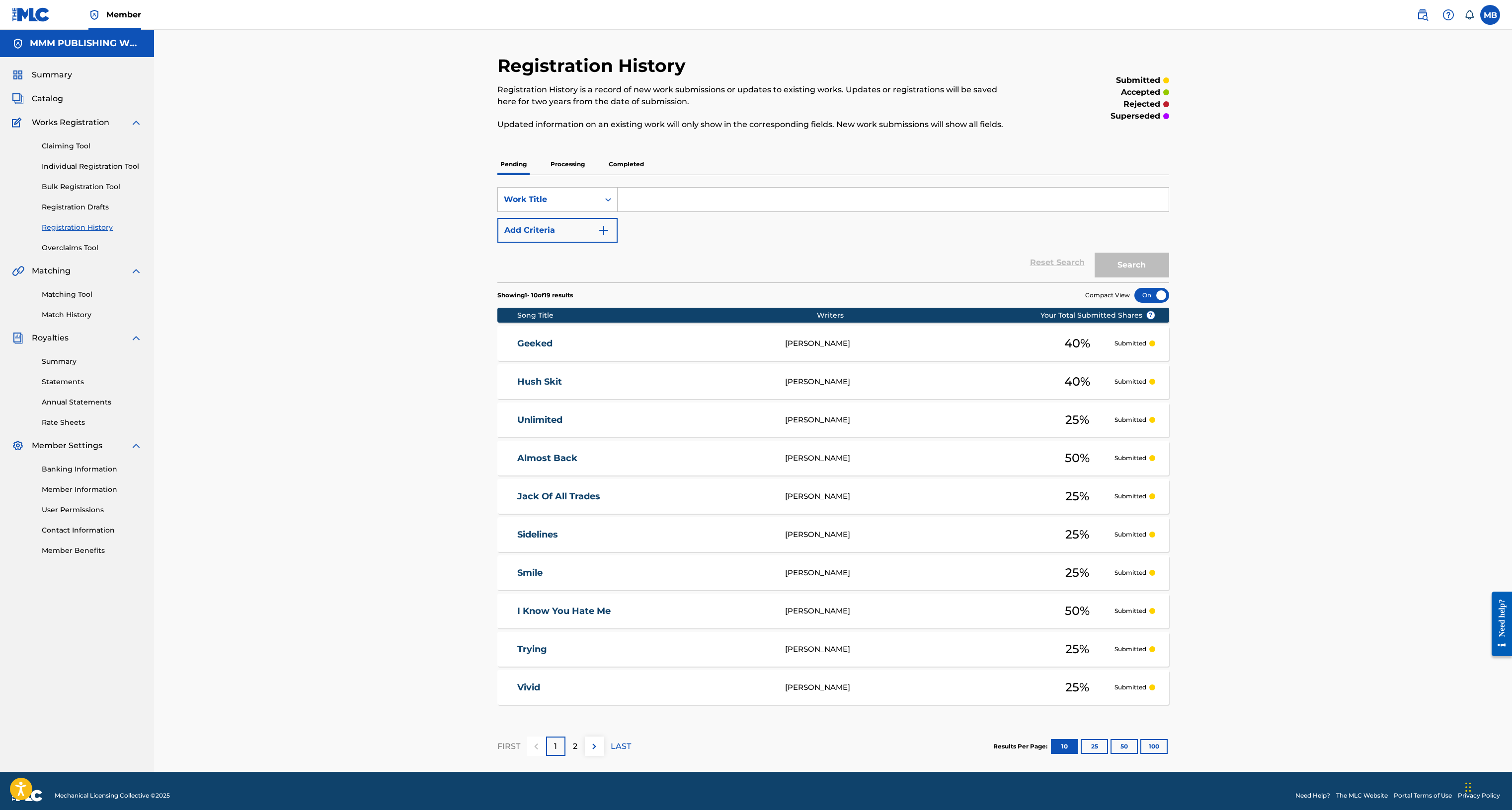
click at [619, 177] on div "SearchWithCriteria44a8b7b3-4fd8-43d5-9f5e-62a3a4a016cd Work Title Add Criteria …" at bounding box center [833, 228] width 672 height 107
click at [619, 164] on p "Completed" at bounding box center [626, 164] width 41 height 21
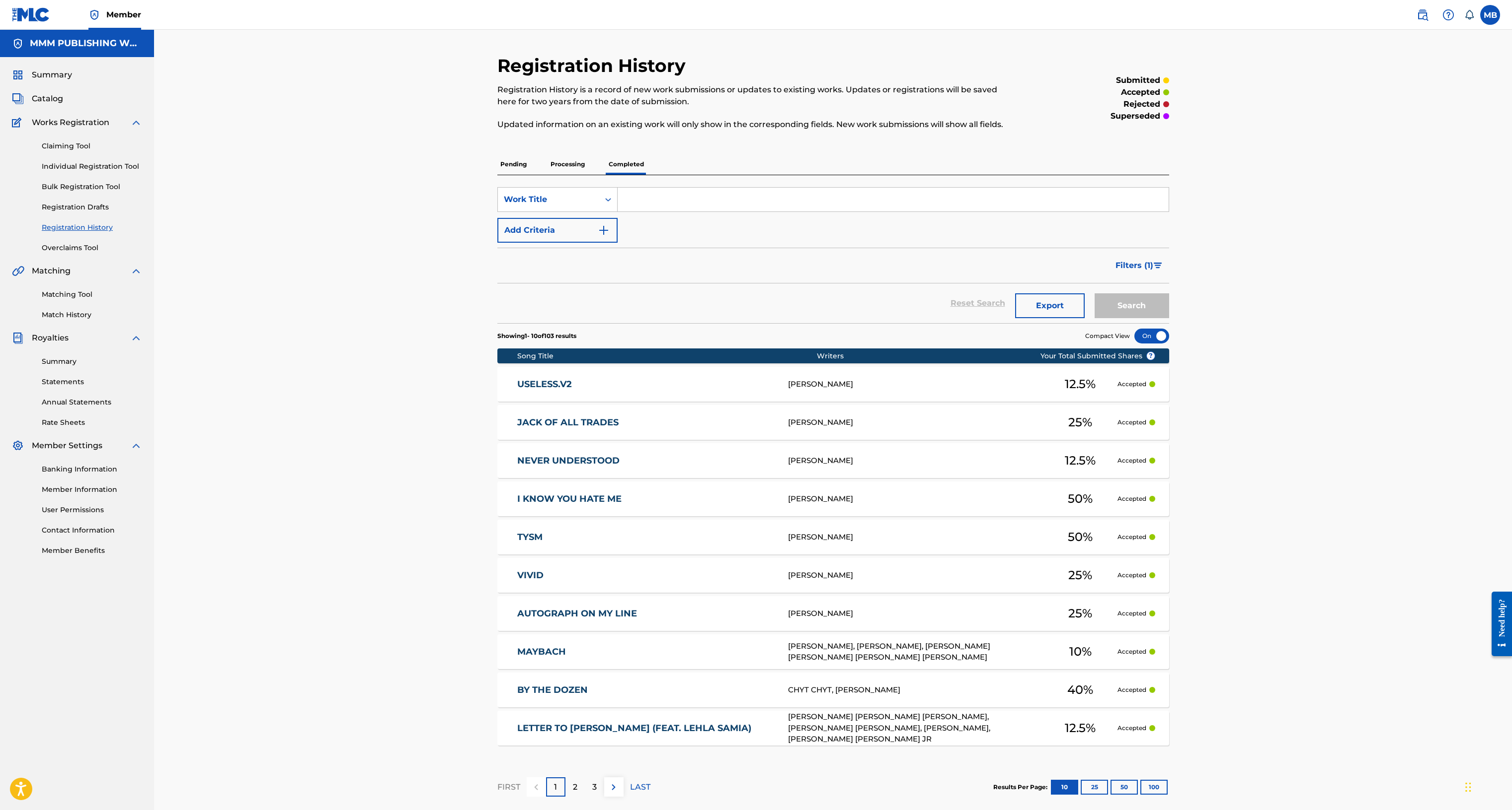
click at [678, 420] on link "JACK OF ALL TRADES" at bounding box center [646, 423] width 258 height 12
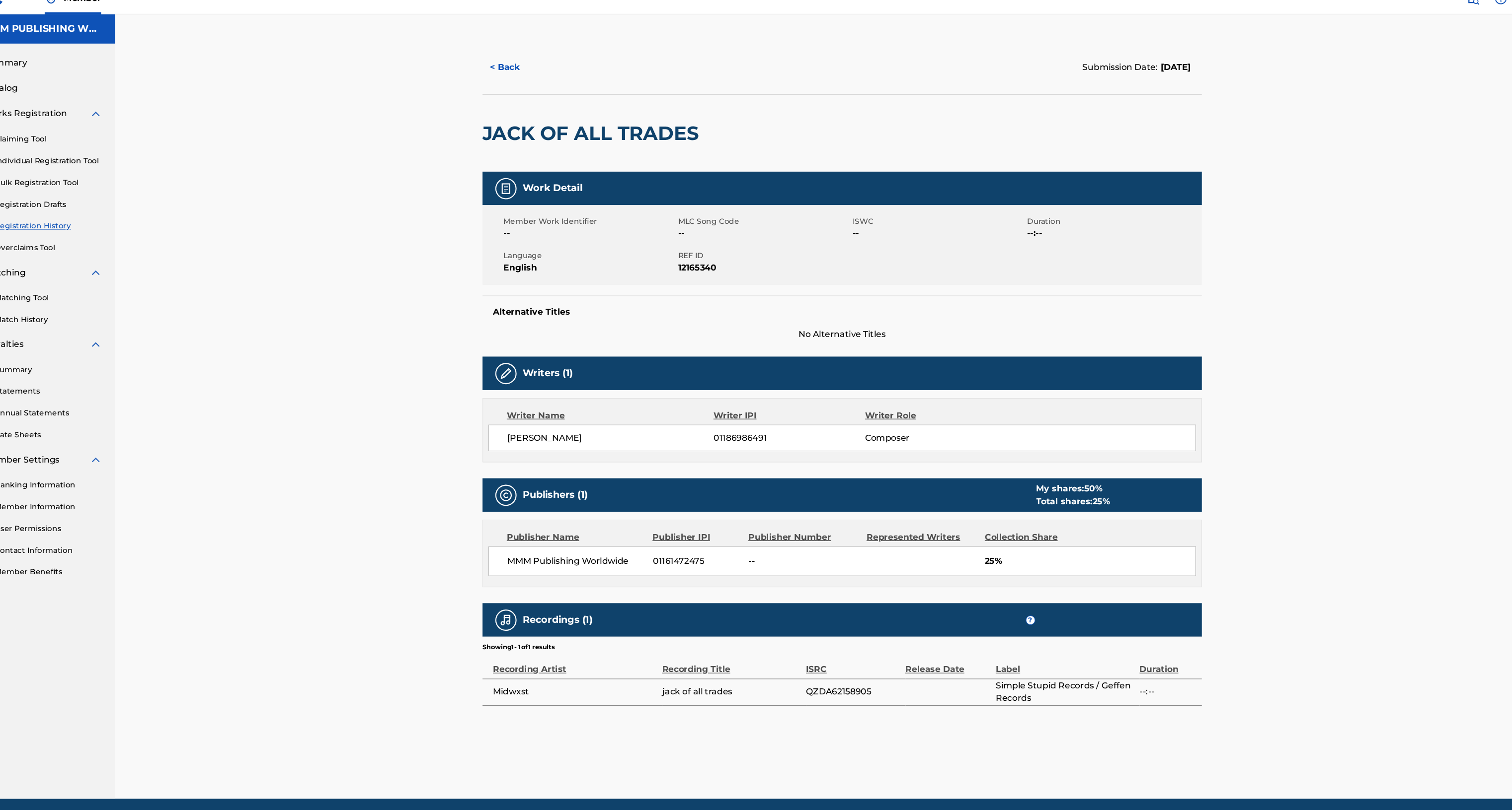
drag, startPoint x: 603, startPoint y: 426, endPoint x: 513, endPoint y: 431, distance: 90.1
click at [513, 431] on div "Logan Cartwright 01186986491 Composer" at bounding box center [833, 426] width 661 height 25
copy span "[PERSON_NAME]"
